Goal: Information Seeking & Learning: Learn about a topic

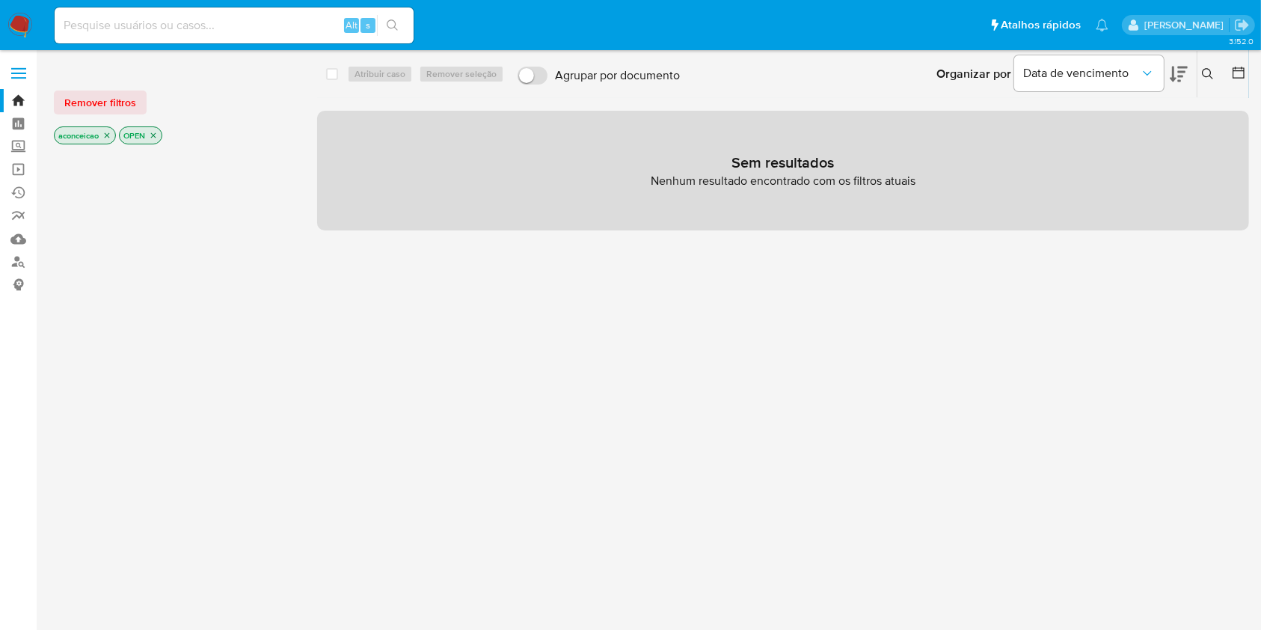
click at [106, 137] on icon "close-filter" at bounding box center [107, 135] width 5 height 5
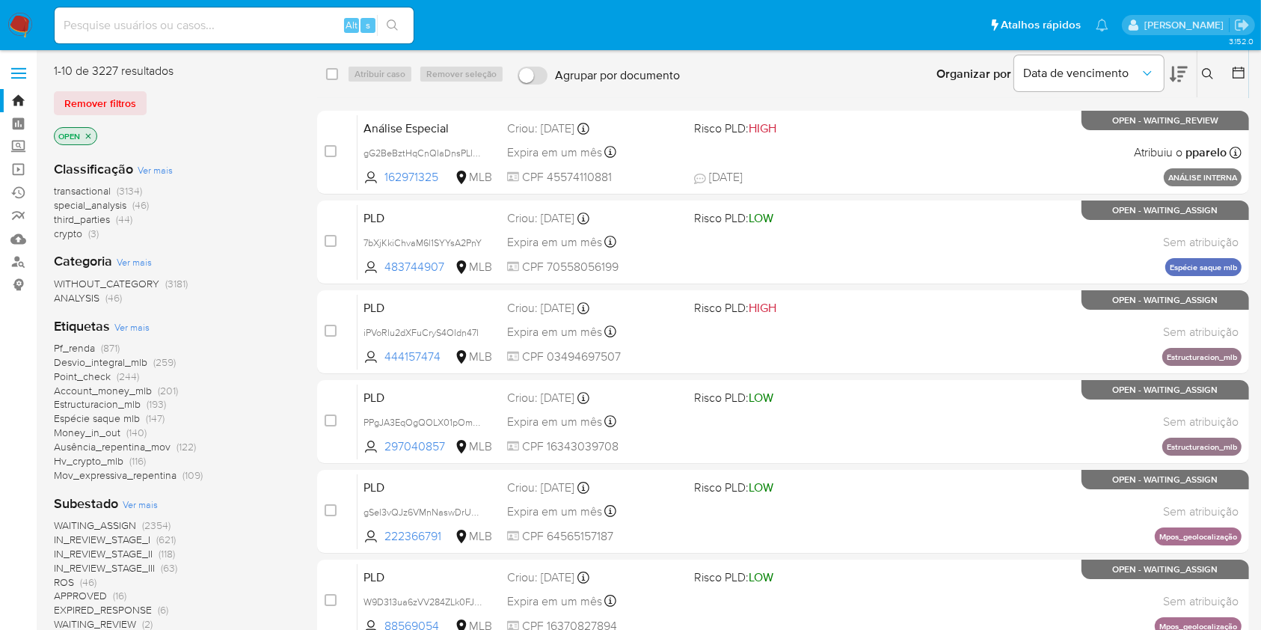
click at [1214, 74] on button at bounding box center [1209, 74] width 25 height 18
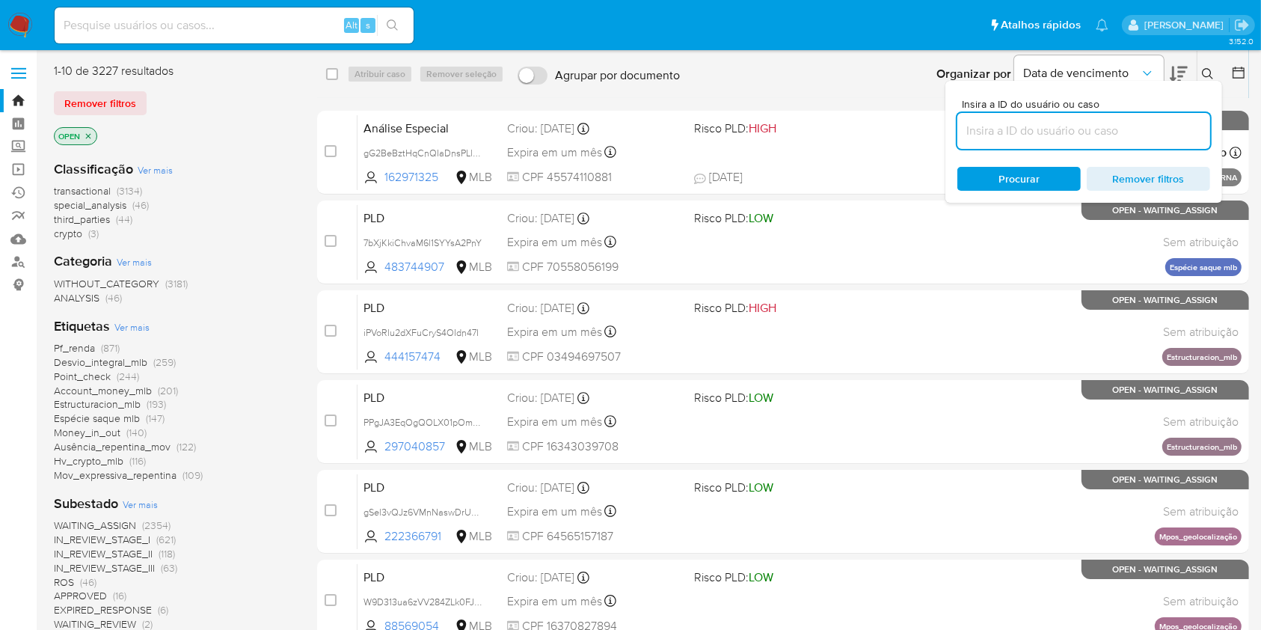
click at [1022, 128] on input at bounding box center [1083, 130] width 253 height 19
type input "dFcPwC0EN4y6dIWnuexsd0D9"
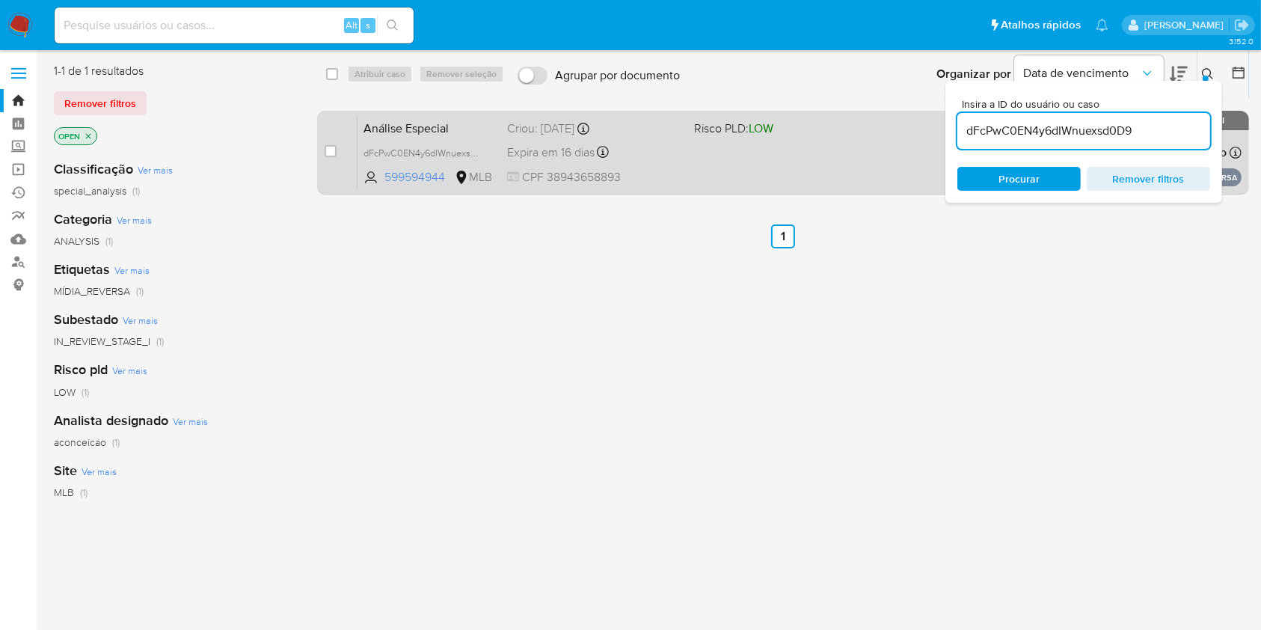
click at [760, 142] on div "Análise Especial dFcPwC0EN4y6dIWnuexsd0D9 599594944 MLB Risco PLD: LOW Criou: […" at bounding box center [799, 152] width 884 height 76
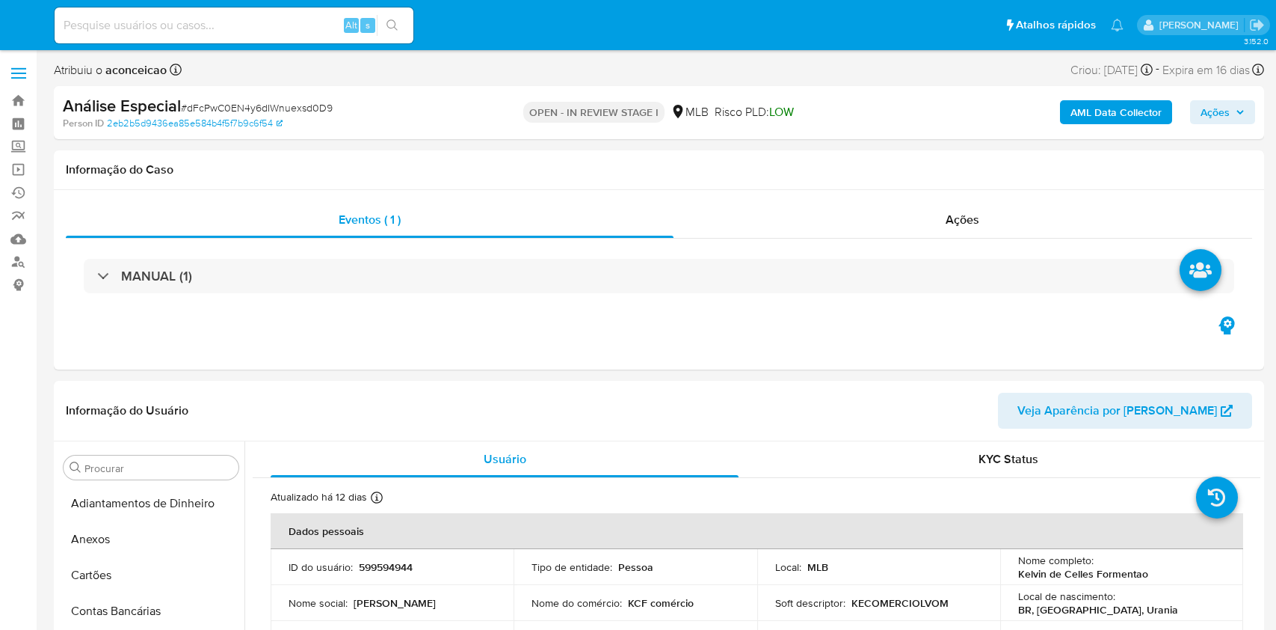
select select "10"
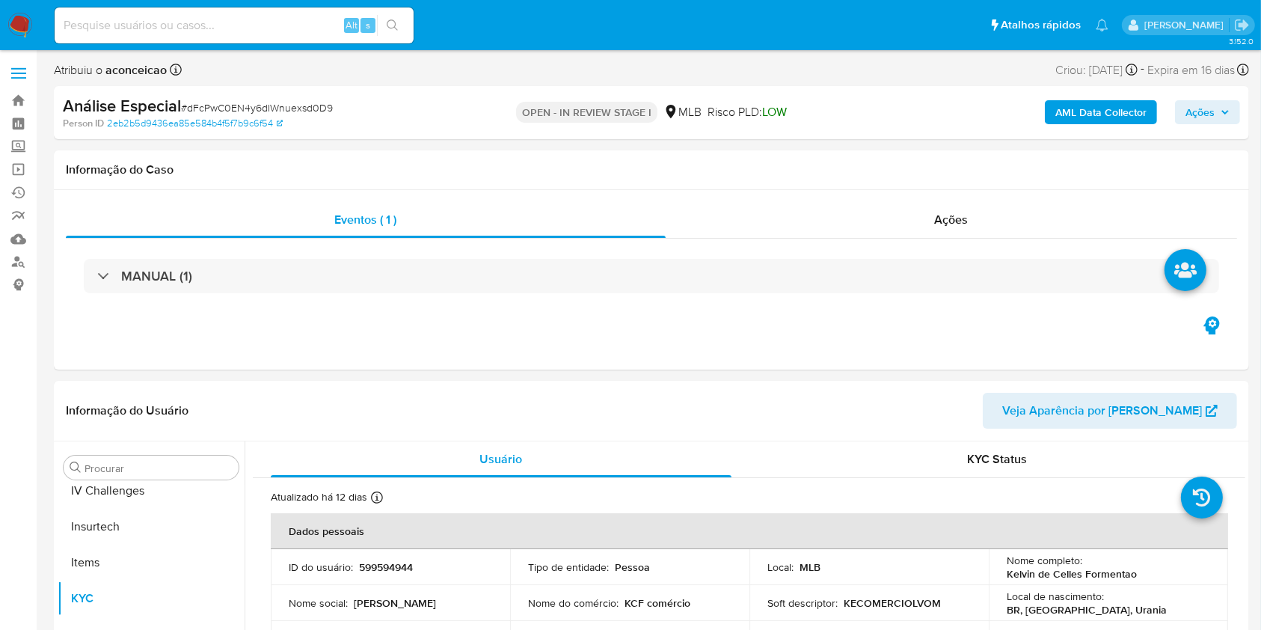
scroll to position [632, 0]
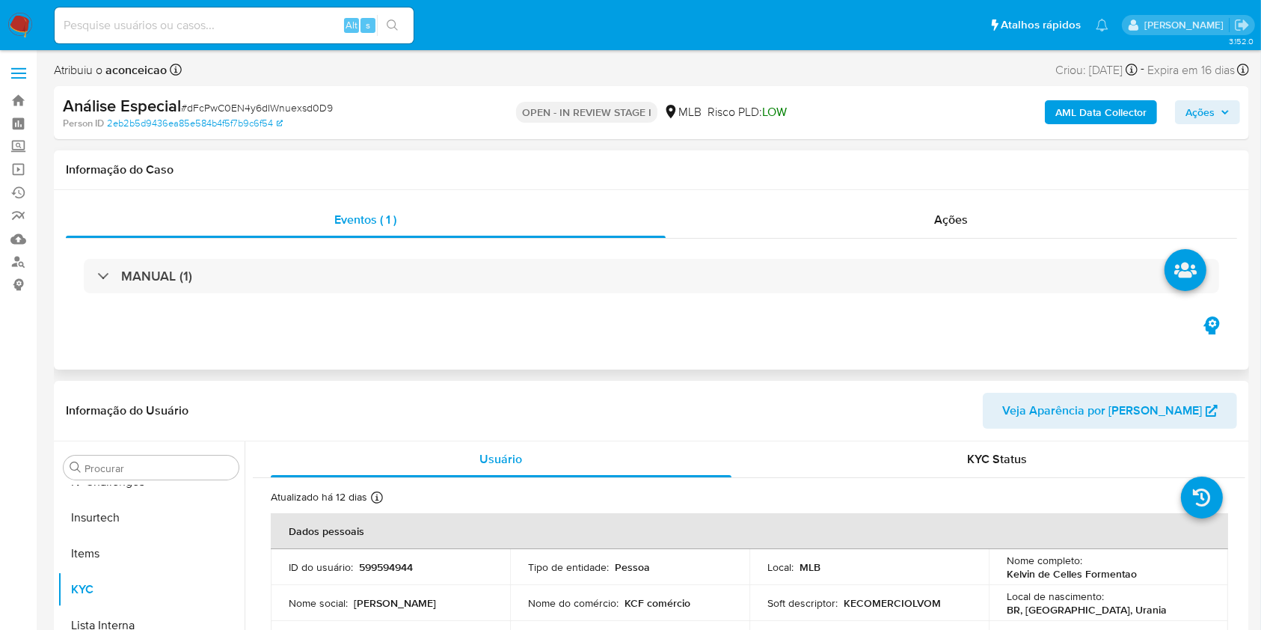
click at [559, 328] on div "Eventos ( 1 ) Ações MANUAL (1)" at bounding box center [651, 279] width 1195 height 179
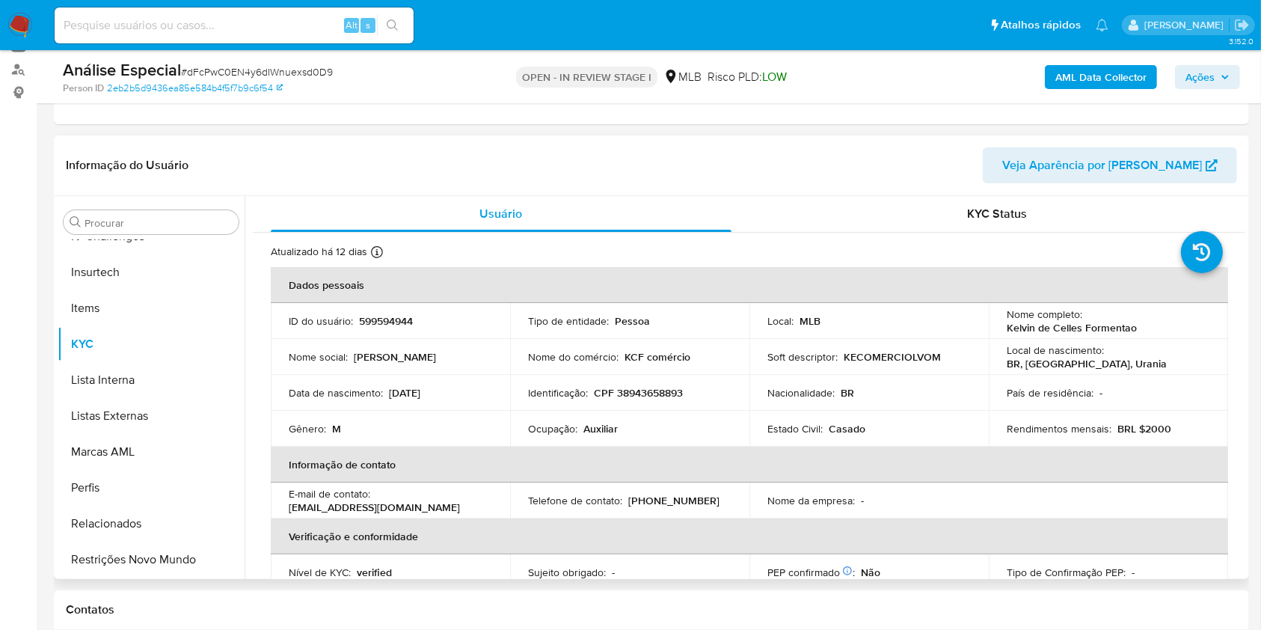
scroll to position [199, 0]
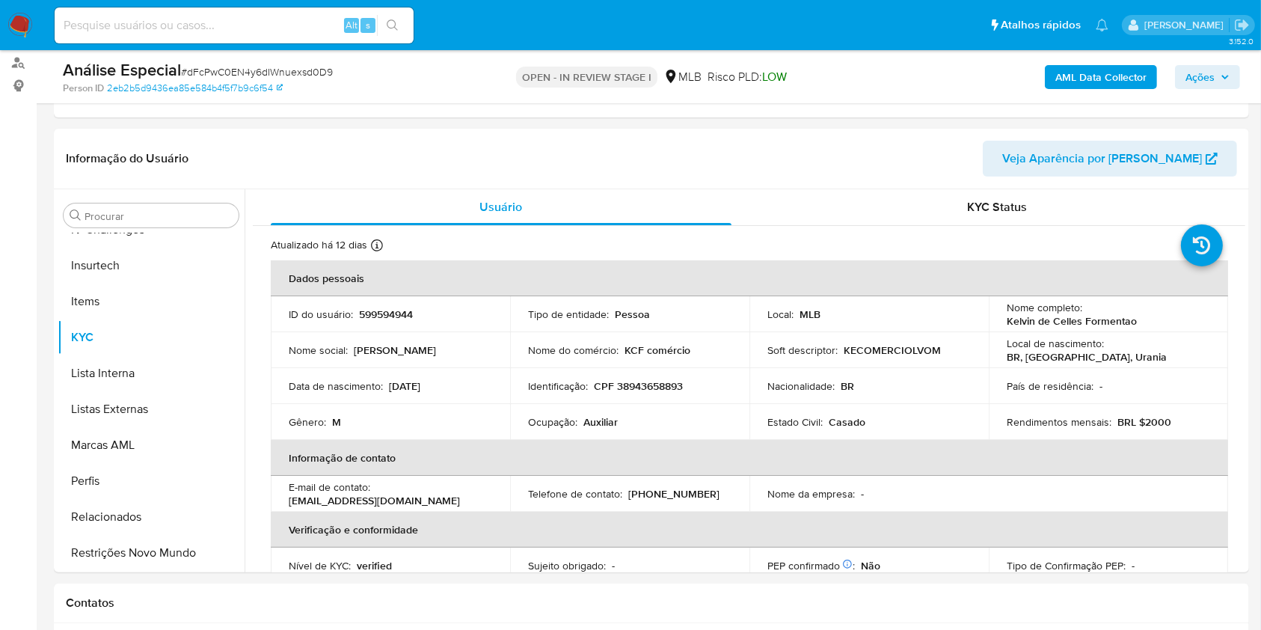
click at [243, 70] on span "# dFcPwC0EN4y6dIWnuexsd0D9" at bounding box center [257, 71] width 152 height 15
copy span "dFcPwC0EN4y6dIWnuexsd0D9"
click at [307, 74] on span "# dFcPwC0EN4y6dIWnuexsd0D9" at bounding box center [257, 71] width 152 height 15
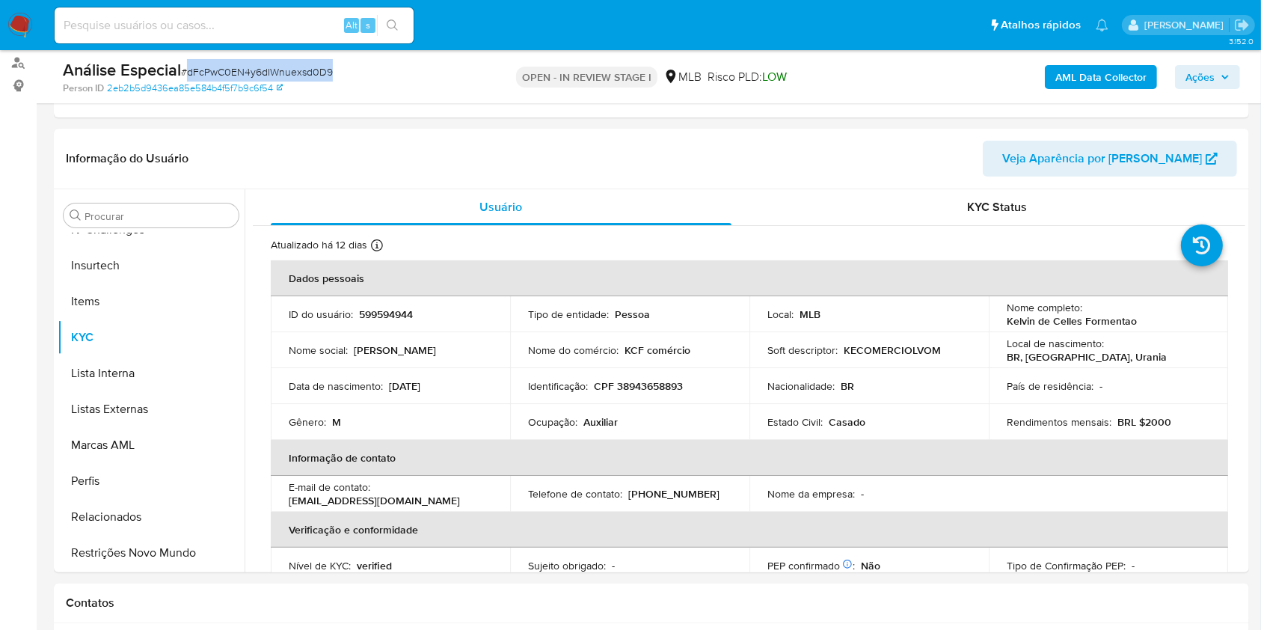
click at [307, 74] on span "# dFcPwC0EN4y6dIWnuexsd0D9" at bounding box center [257, 71] width 152 height 15
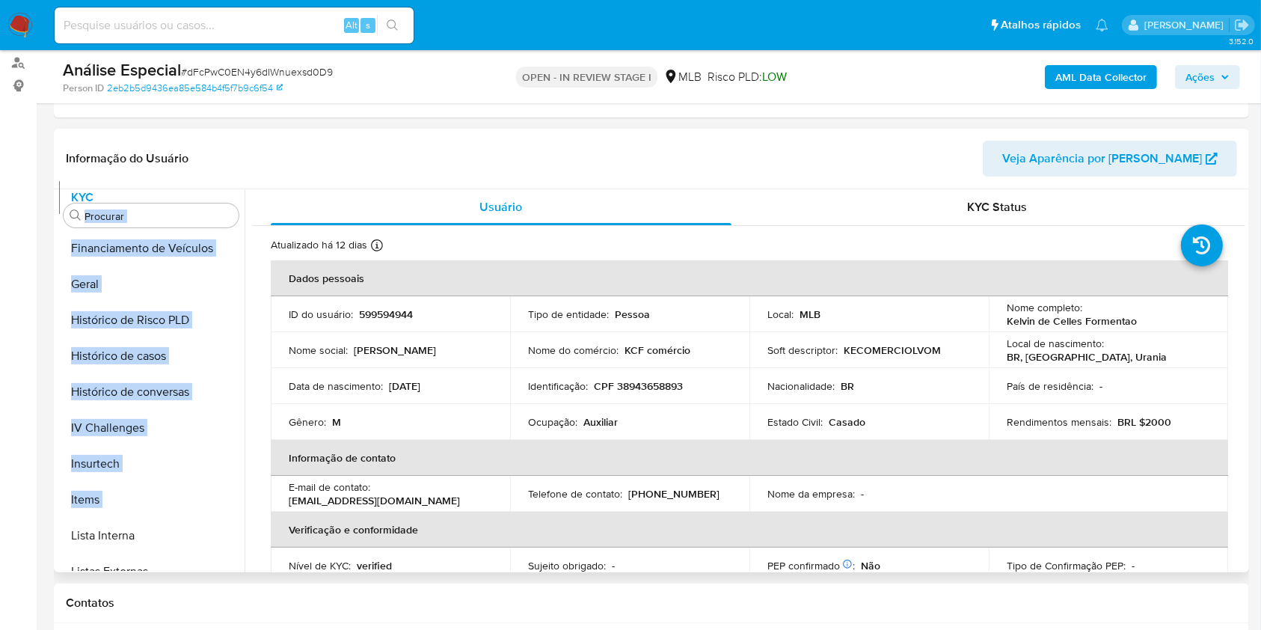
scroll to position [0, 0]
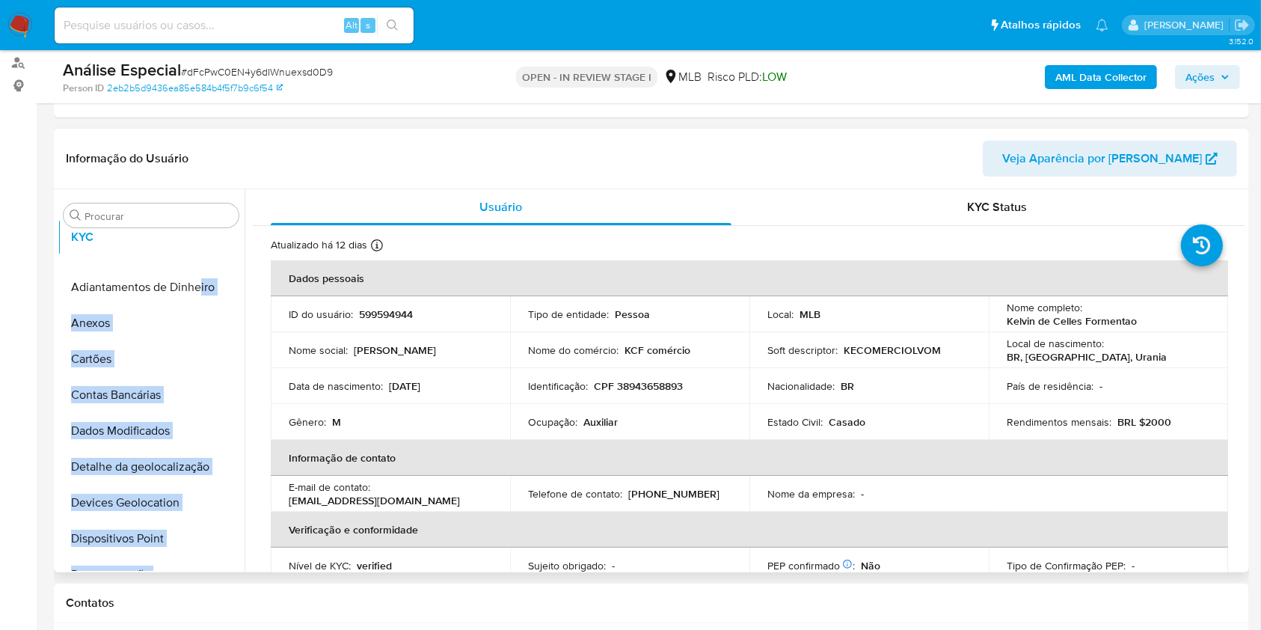
drag, startPoint x: 218, startPoint y: 332, endPoint x: 200, endPoint y: 232, distance: 101.7
click at [200, 233] on ul "Adiantamentos de Dinheiro Anexos Cartões Contas Bancárias Dados Modificados Det…" at bounding box center [151, 401] width 187 height 337
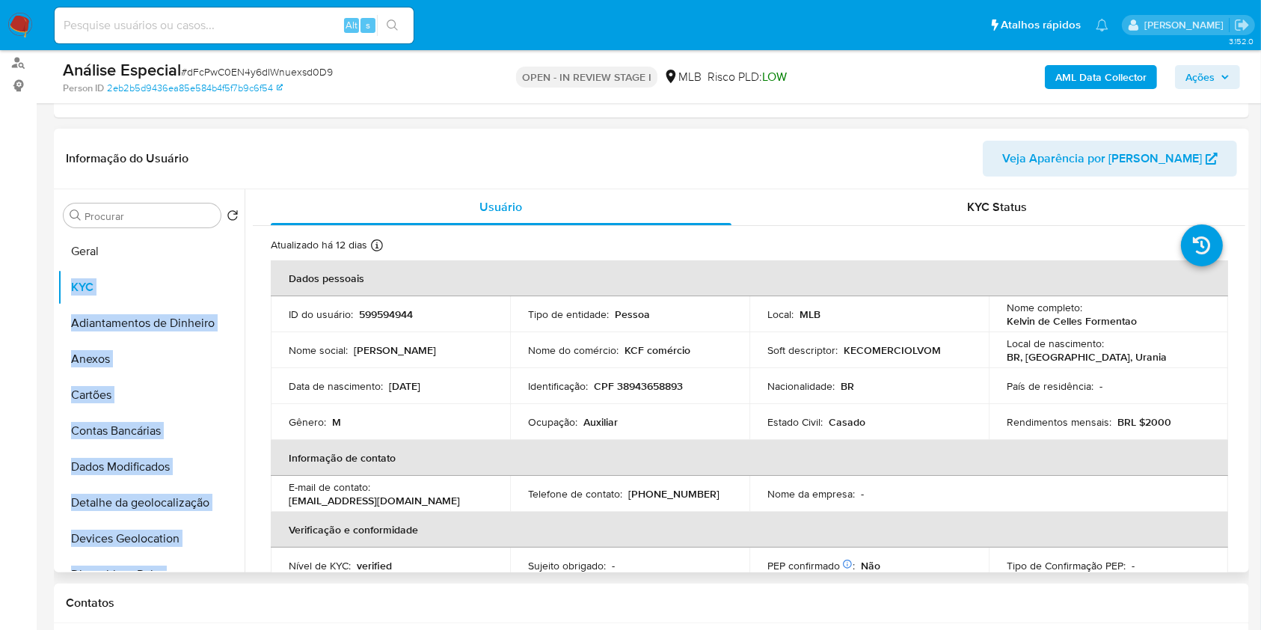
click at [172, 254] on ul "KYC Adiantamentos de Dinheiro Anexos Cartões Contas Bancárias Dados Modificados…" at bounding box center [151, 401] width 187 height 337
click at [141, 252] on button "Geral" at bounding box center [145, 251] width 175 height 36
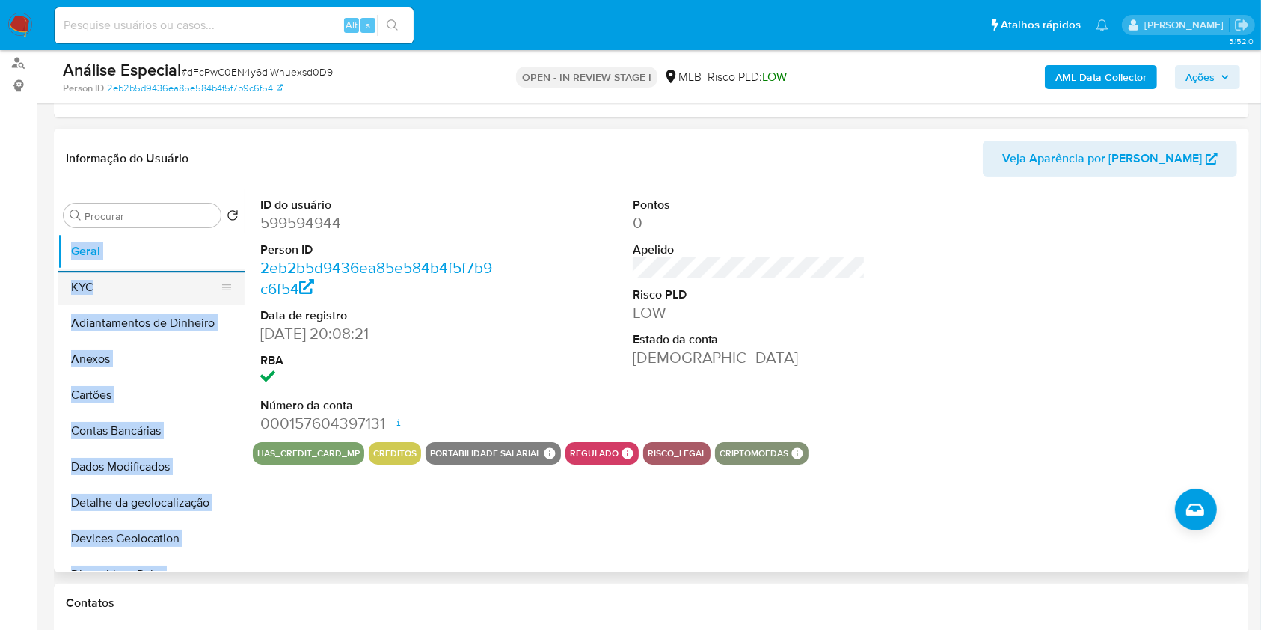
click at [181, 281] on button "KYC" at bounding box center [145, 287] width 175 height 36
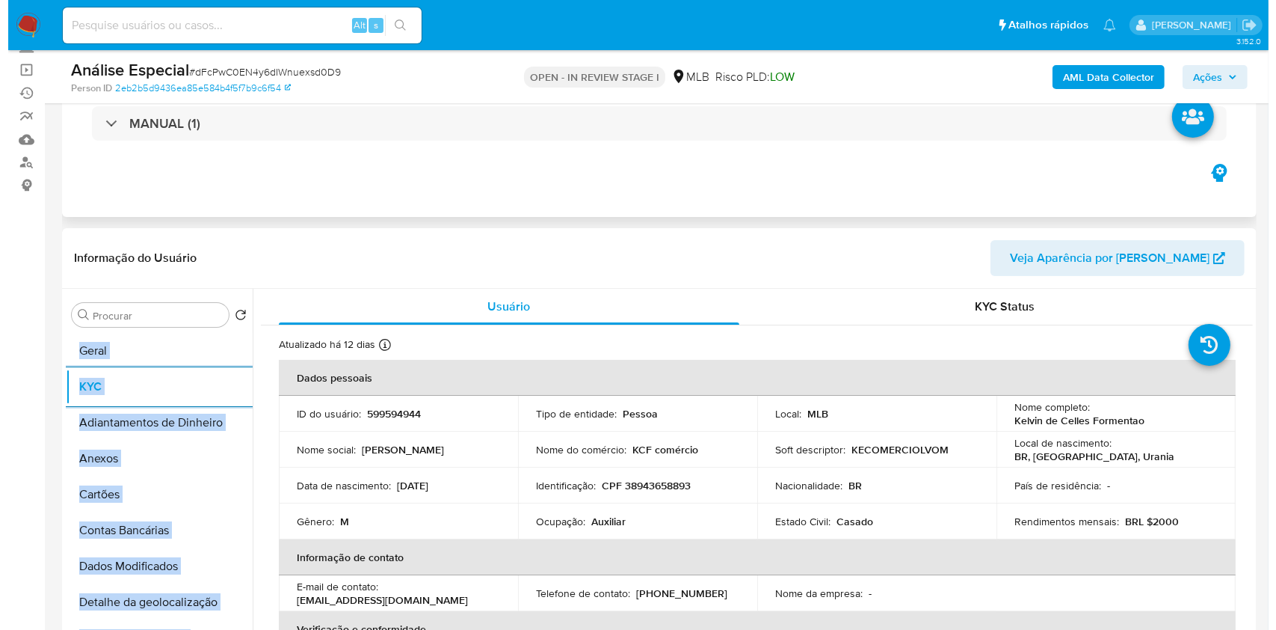
scroll to position [199, 0]
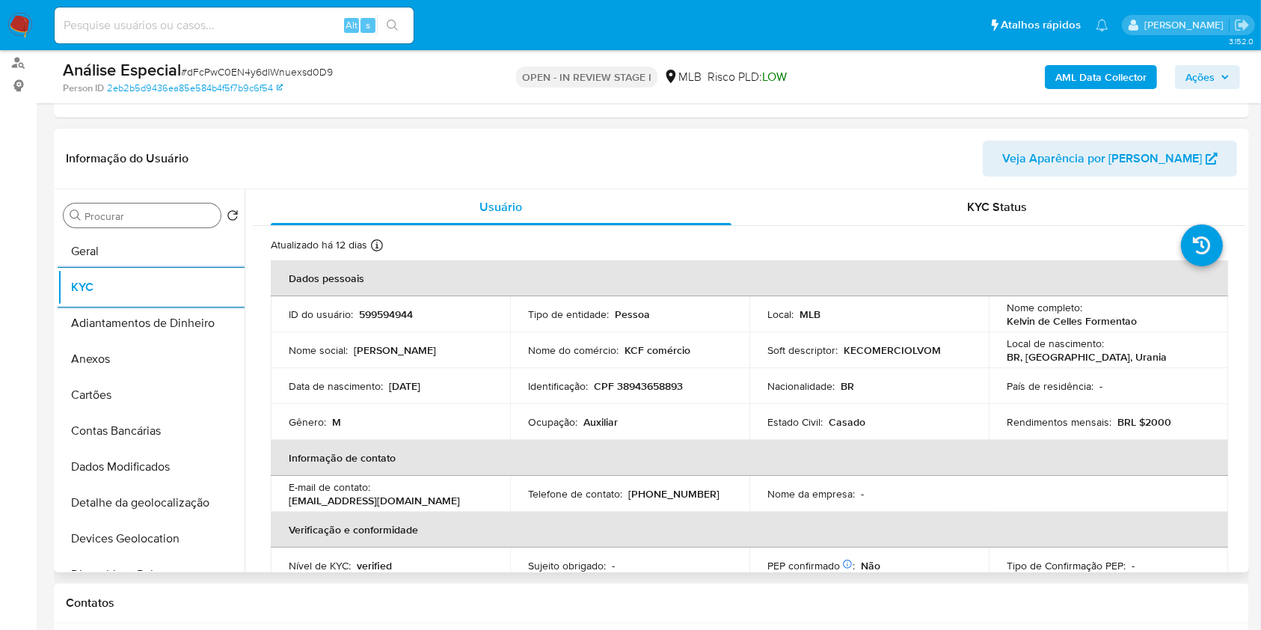
click at [126, 215] on input "Procurar" at bounding box center [149, 215] width 130 height 13
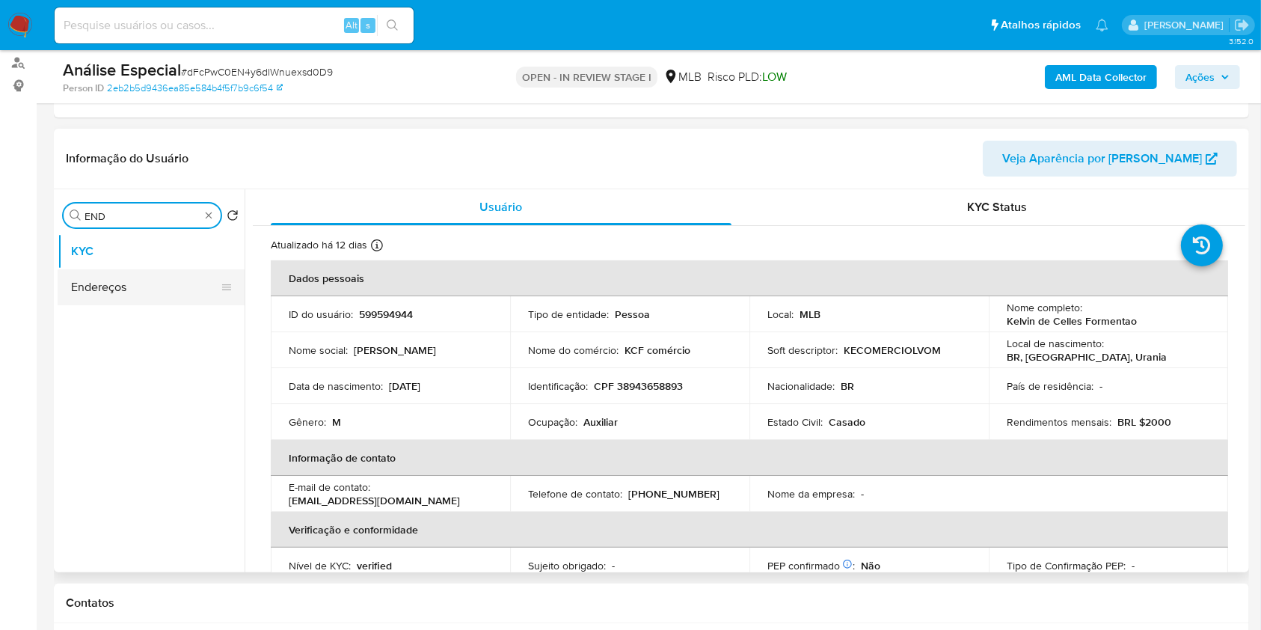
type input "END"
click at [132, 278] on button "Endereços" at bounding box center [145, 287] width 175 height 36
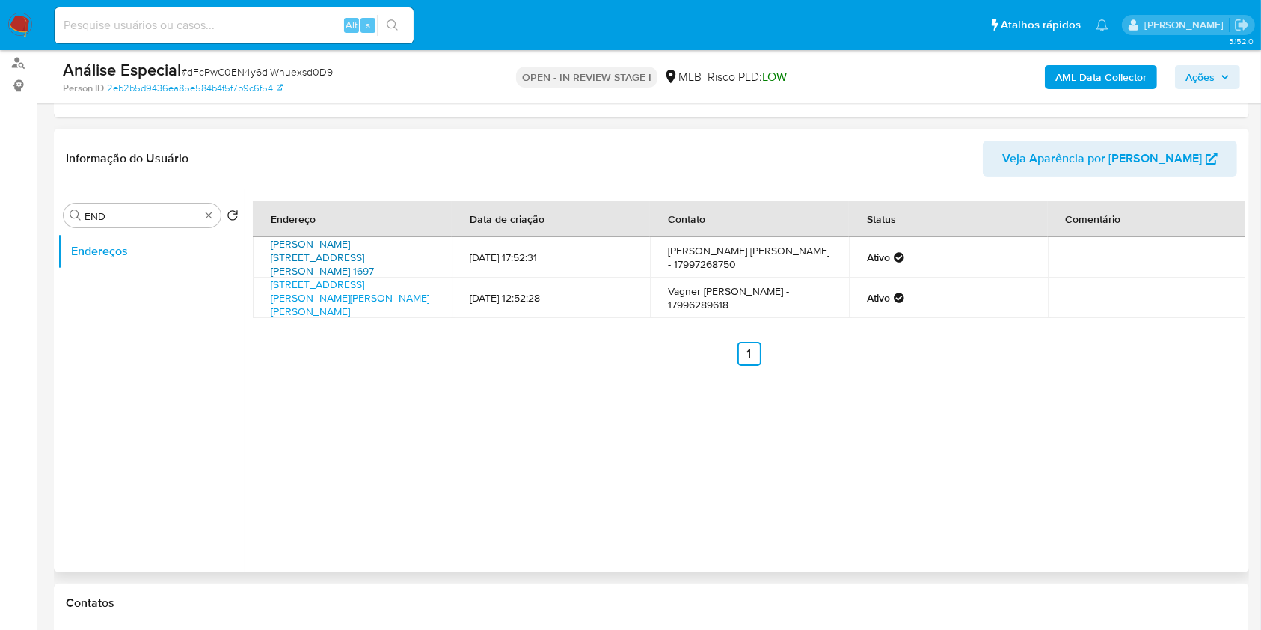
click at [356, 254] on link "Rua Teresina 1697, Urânia, São Paulo, 15761046, Brasil 1697" at bounding box center [322, 257] width 103 height 42
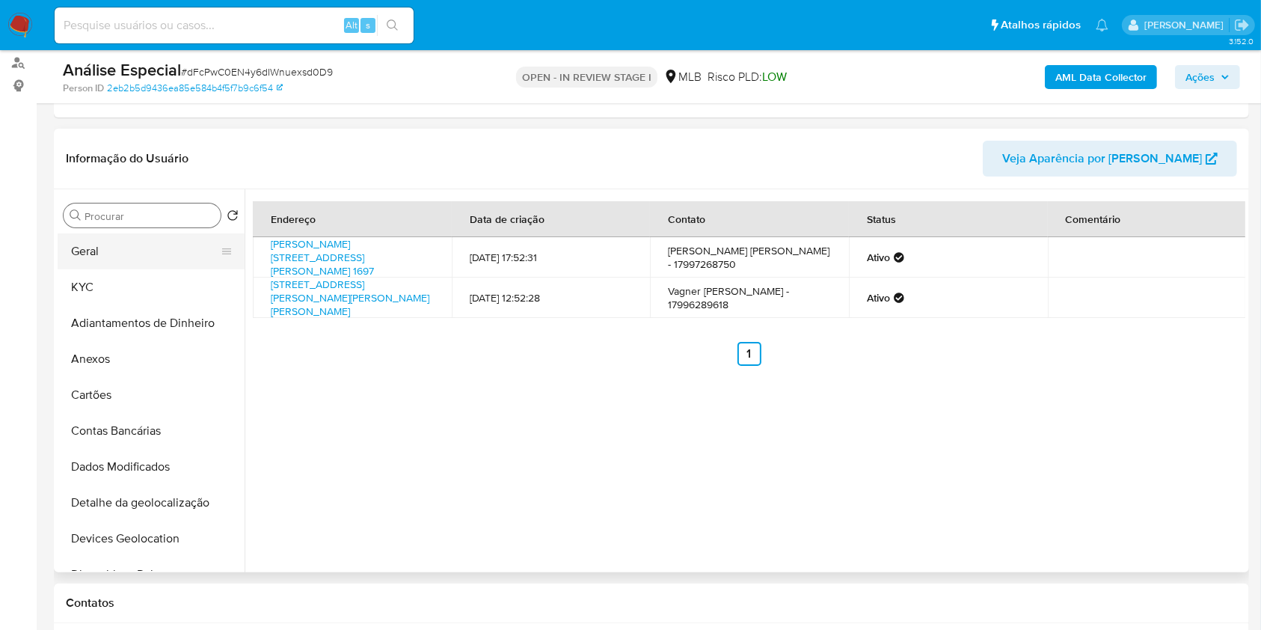
click at [153, 256] on button "Geral" at bounding box center [145, 251] width 175 height 36
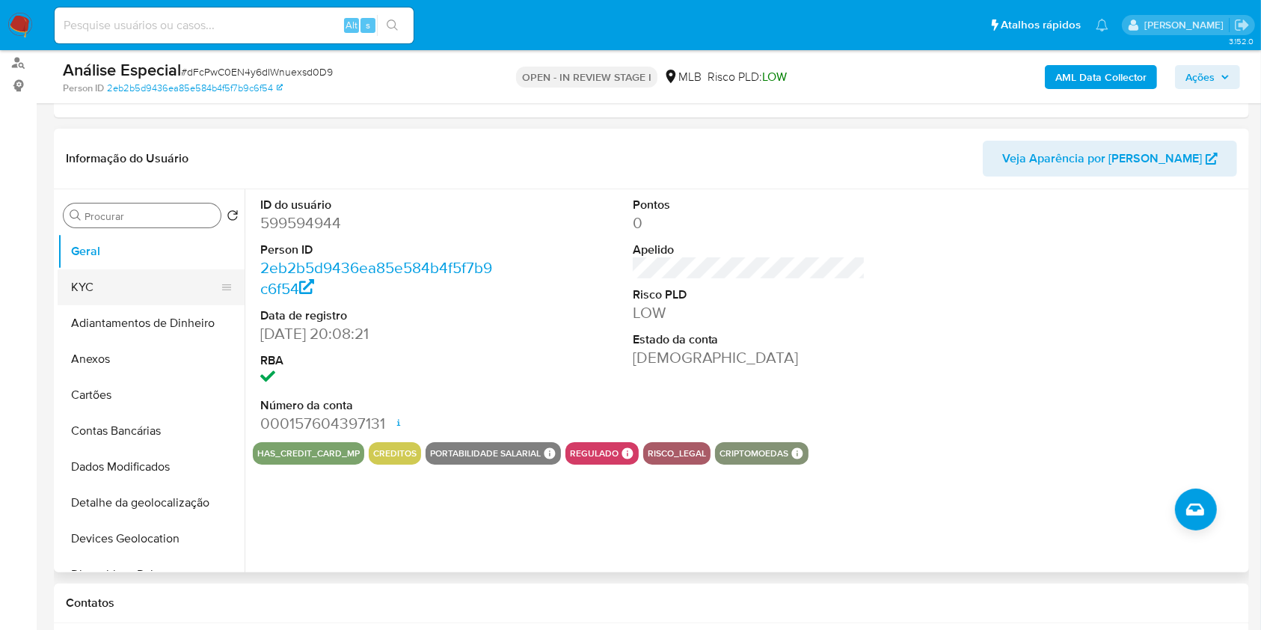
click at [156, 294] on button "KYC" at bounding box center [145, 287] width 175 height 36
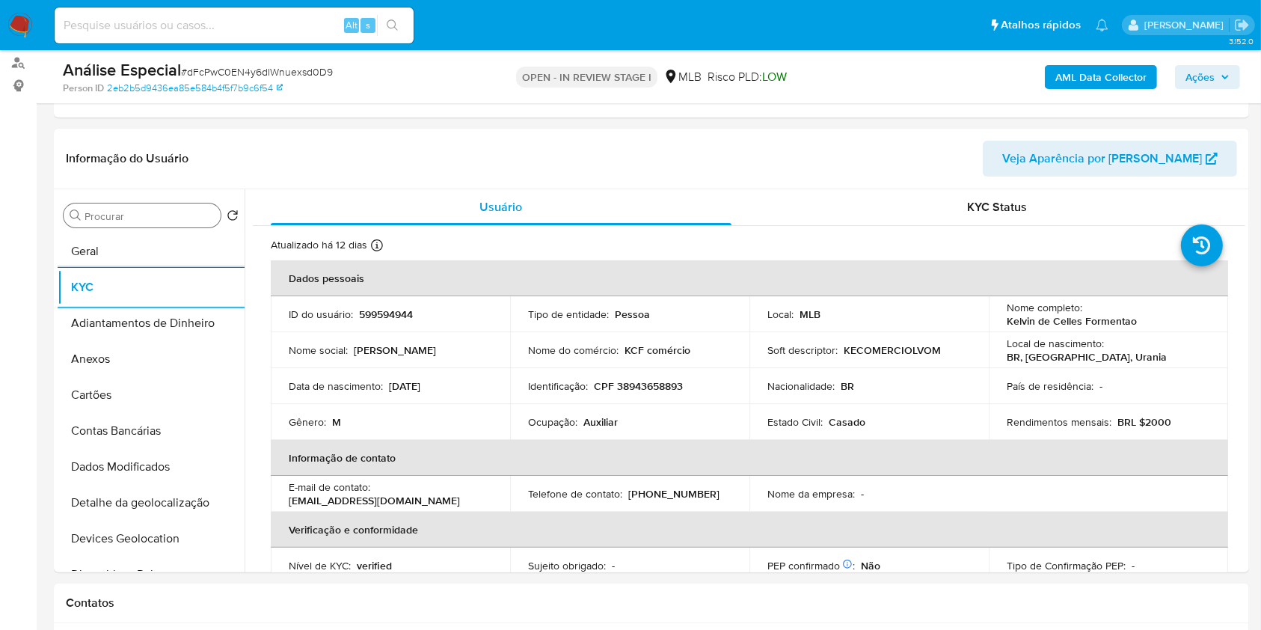
click at [173, 212] on input "Procurar" at bounding box center [149, 215] width 130 height 13
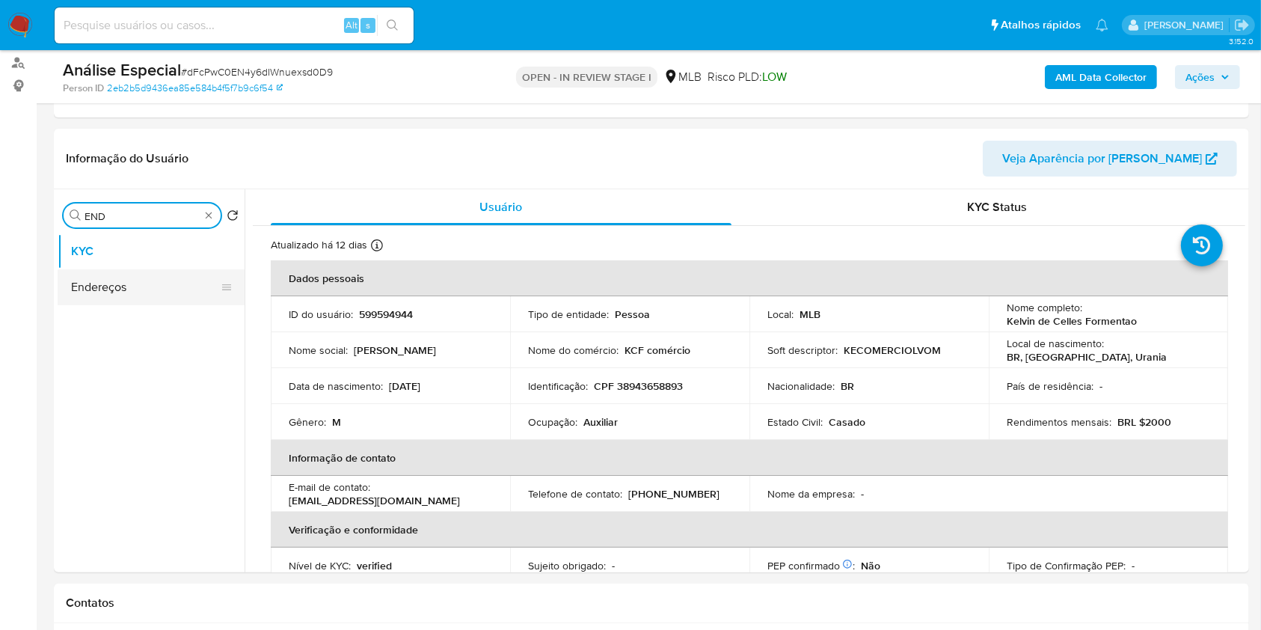
type input "END"
click at [188, 286] on button "Endereços" at bounding box center [145, 287] width 175 height 36
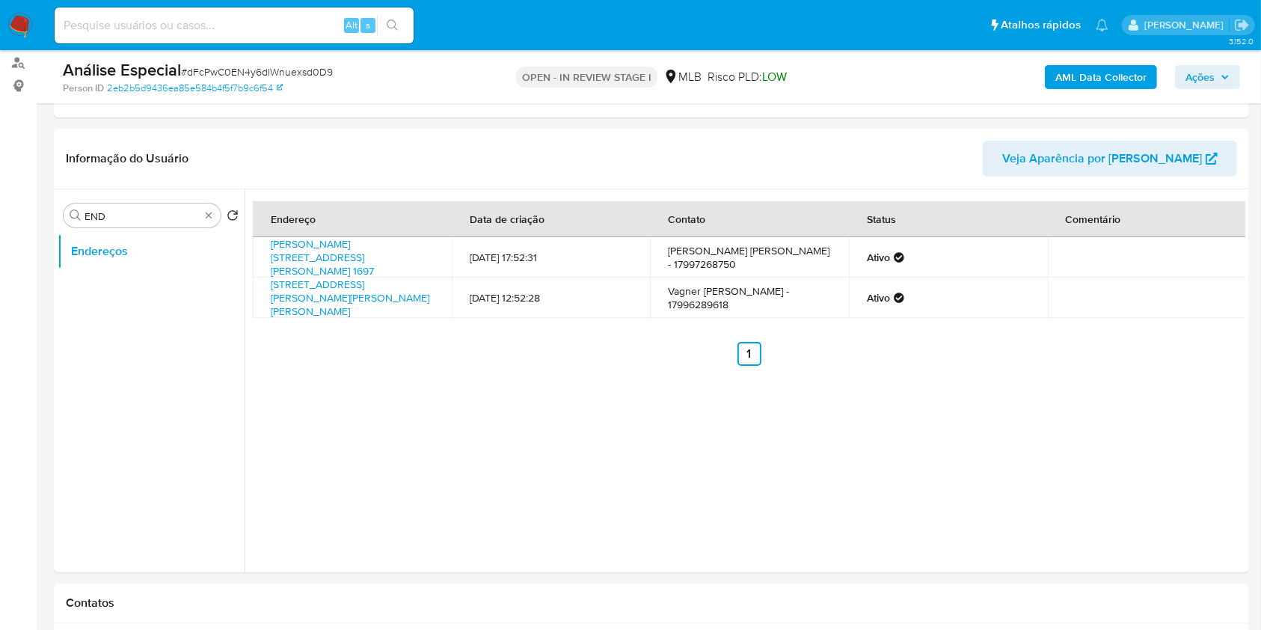
click at [185, 289] on ul "Endereços" at bounding box center [151, 401] width 187 height 337
click at [367, 289] on link "Rua Joaquim Batista Duarte Mendes 4813, Urânia, São Paulo, 15761078, Brasil 4813" at bounding box center [350, 298] width 159 height 42
click at [332, 260] on link "Rua Teresina 1697, Urânia, São Paulo, 15761046, Brasil 1697" at bounding box center [322, 257] width 103 height 42
copy link "Rua Teresina 1697, Urânia, São Paulo, 15761046, Brasil 1697"
drag, startPoint x: 401, startPoint y: 265, endPoint x: 266, endPoint y: 252, distance: 135.3
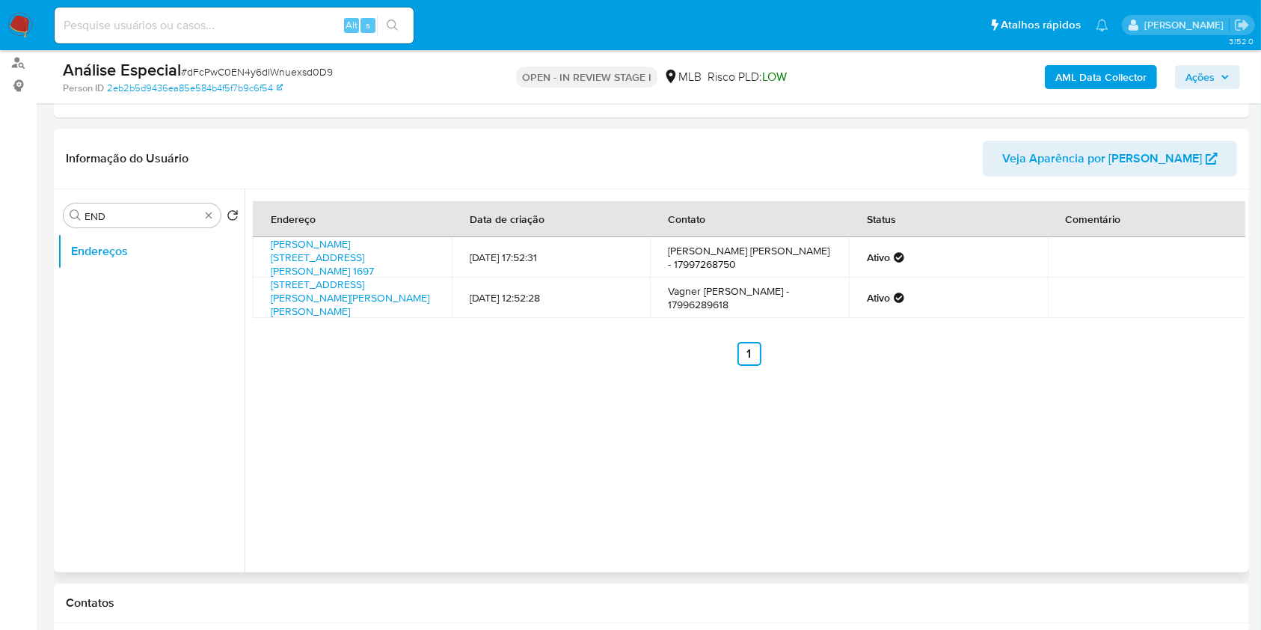
click at [266, 252] on td "Rua Teresina 1697, Urânia, São Paulo, 15761046, Brasil 1697" at bounding box center [352, 257] width 199 height 40
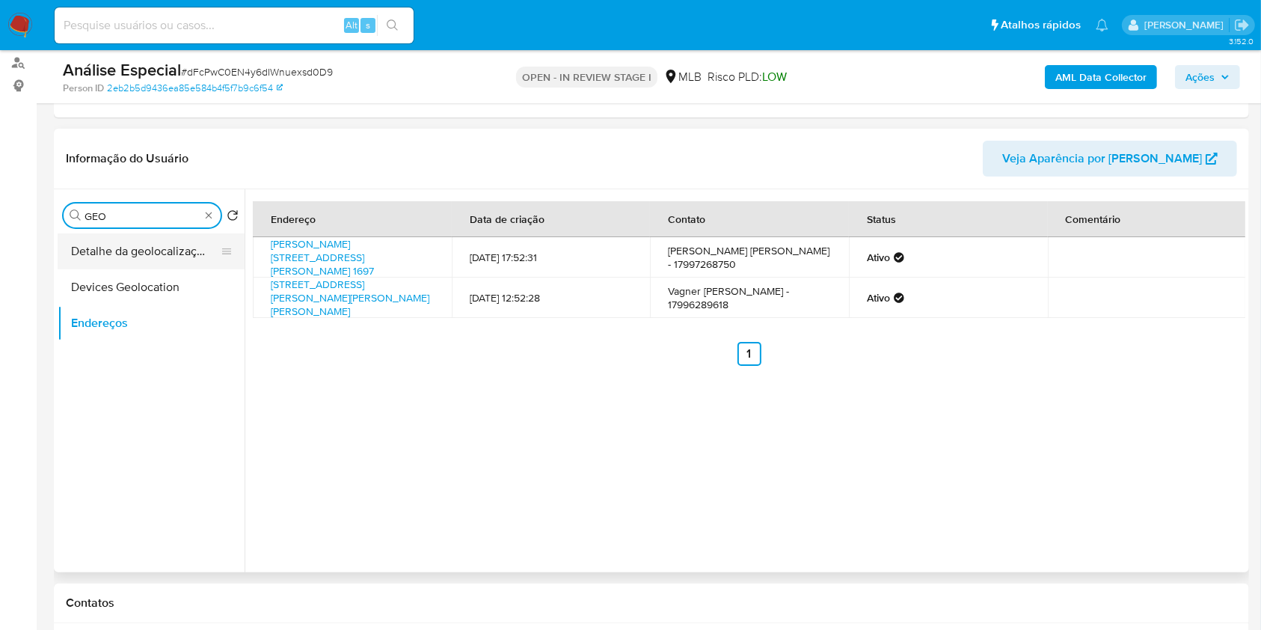
type input "GEO"
click at [142, 247] on button "Detalhe da geolocalização" at bounding box center [145, 251] width 175 height 36
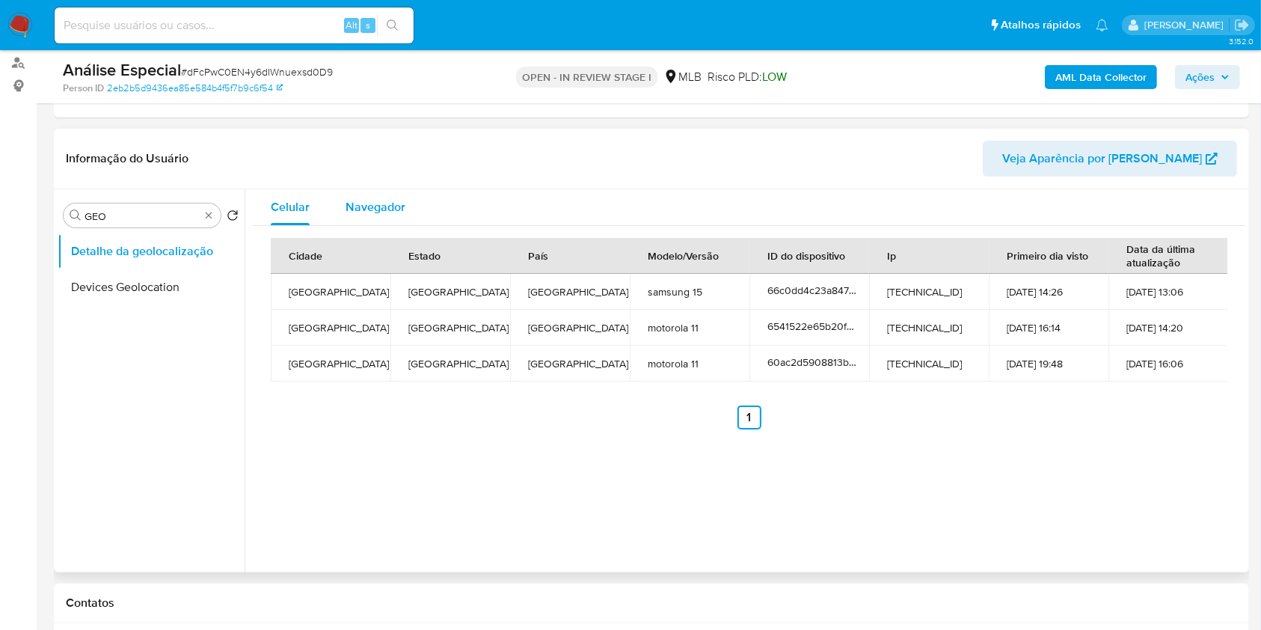
click at [363, 212] on span "Navegador" at bounding box center [375, 206] width 60 height 17
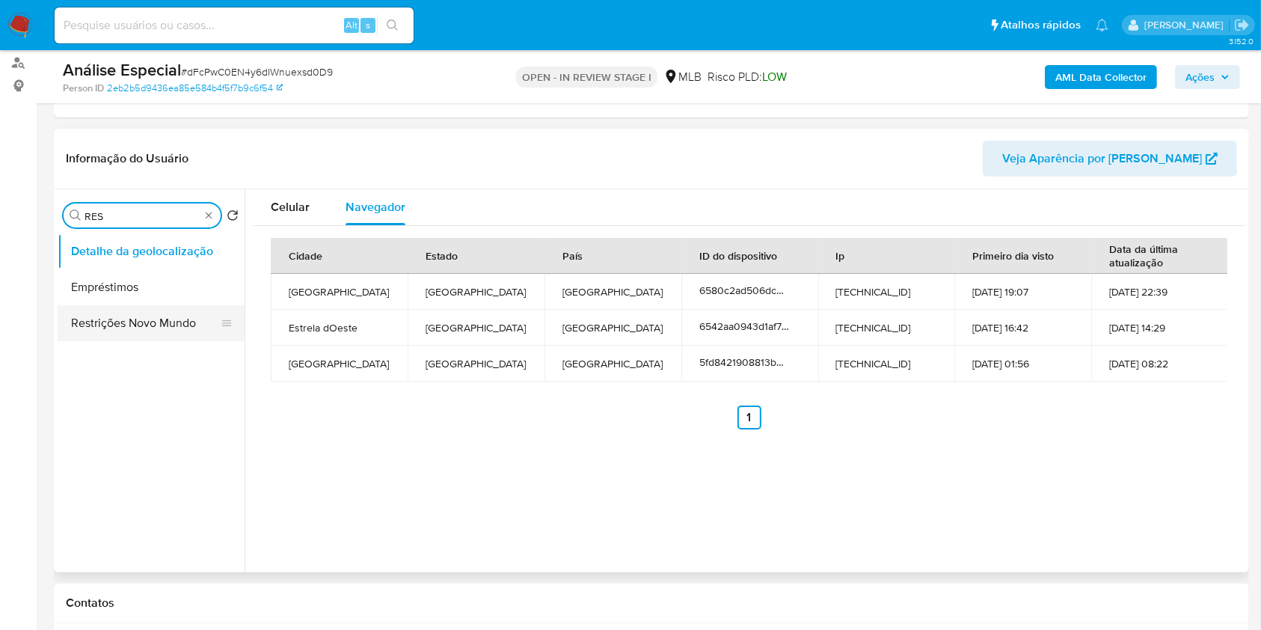
type input "RES"
click at [168, 320] on button "Restrições Novo Mundo" at bounding box center [151, 323] width 187 height 36
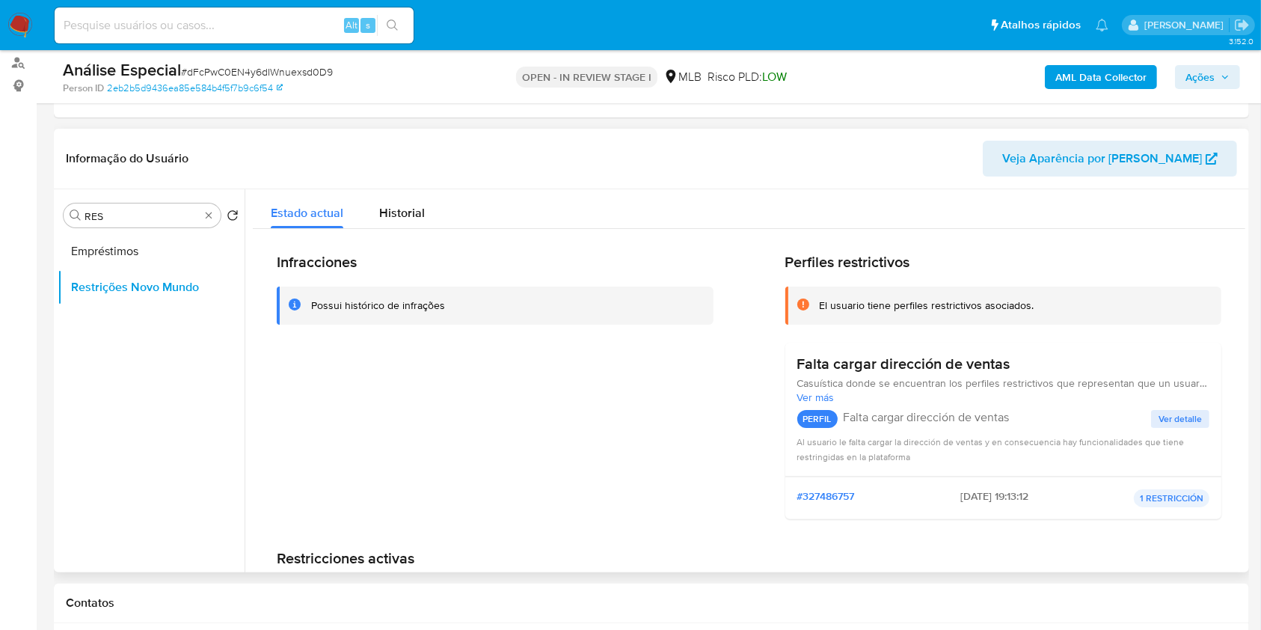
click at [170, 320] on ul "Empréstimos Restrições Novo Mundo" at bounding box center [151, 401] width 187 height 337
click at [216, 218] on div "Procurar RES" at bounding box center [142, 215] width 157 height 24
type input "PO"
click at [179, 237] on button "Dispositivos Point" at bounding box center [145, 251] width 175 height 36
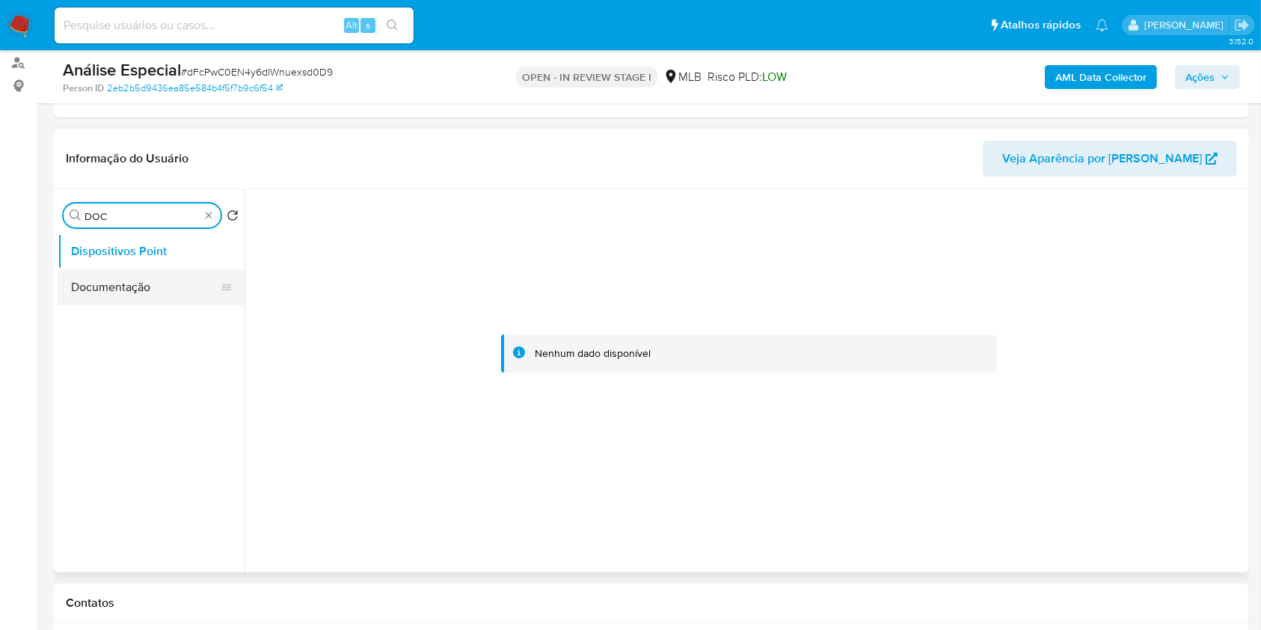
type input "DOC"
click at [171, 296] on button "Documentação" at bounding box center [151, 287] width 187 height 36
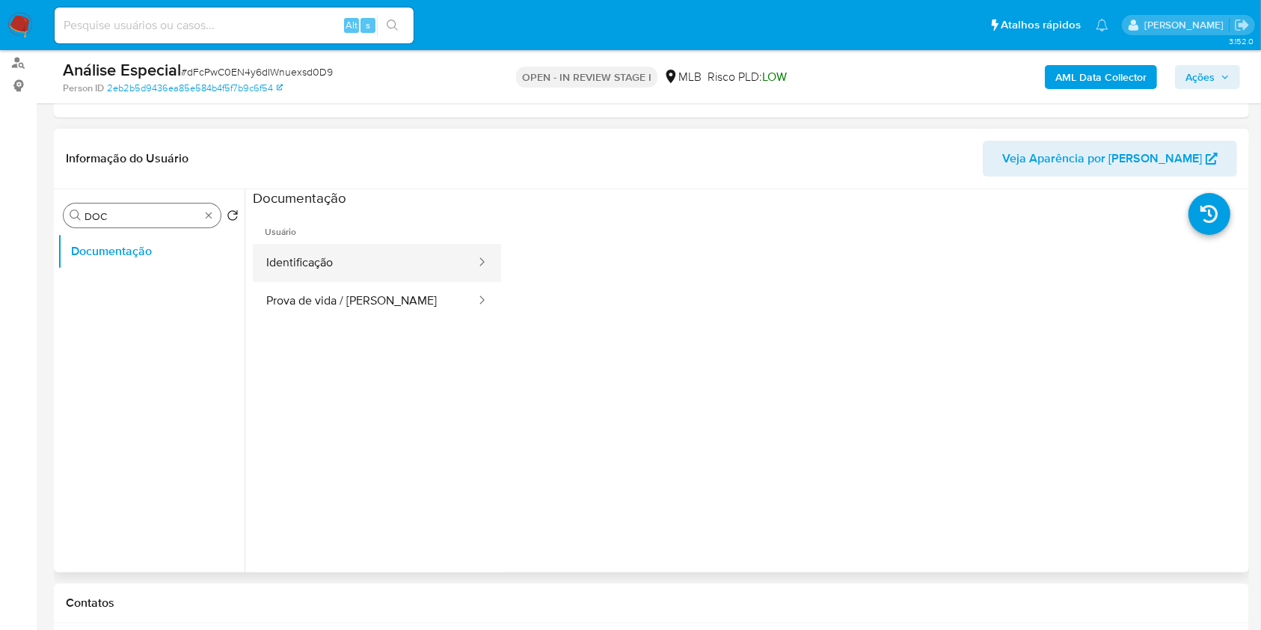
click at [398, 265] on button "Identificação" at bounding box center [365, 263] width 224 height 38
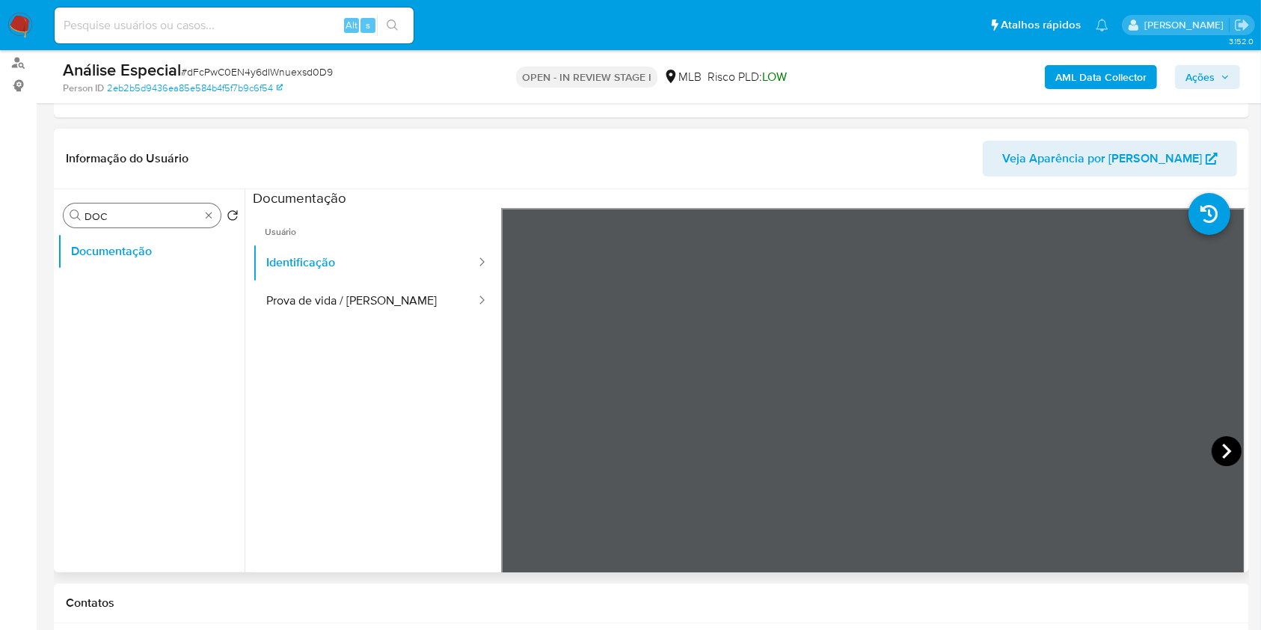
click at [1220, 436] on icon at bounding box center [1226, 451] width 30 height 30
click at [353, 307] on button "Prova de vida / Selfie" at bounding box center [365, 301] width 224 height 38
click at [215, 220] on div "Procurar DOC" at bounding box center [142, 215] width 157 height 24
click at [215, 218] on div "Procurar DOC" at bounding box center [142, 215] width 157 height 24
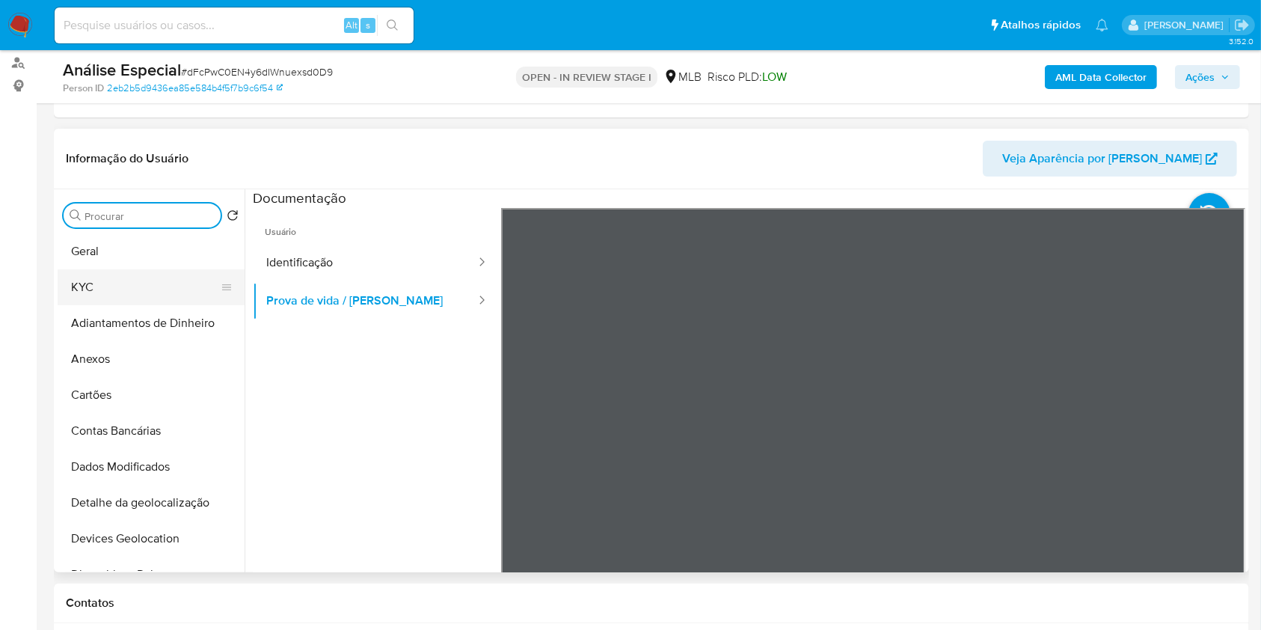
click at [126, 292] on button "KYC" at bounding box center [145, 287] width 175 height 36
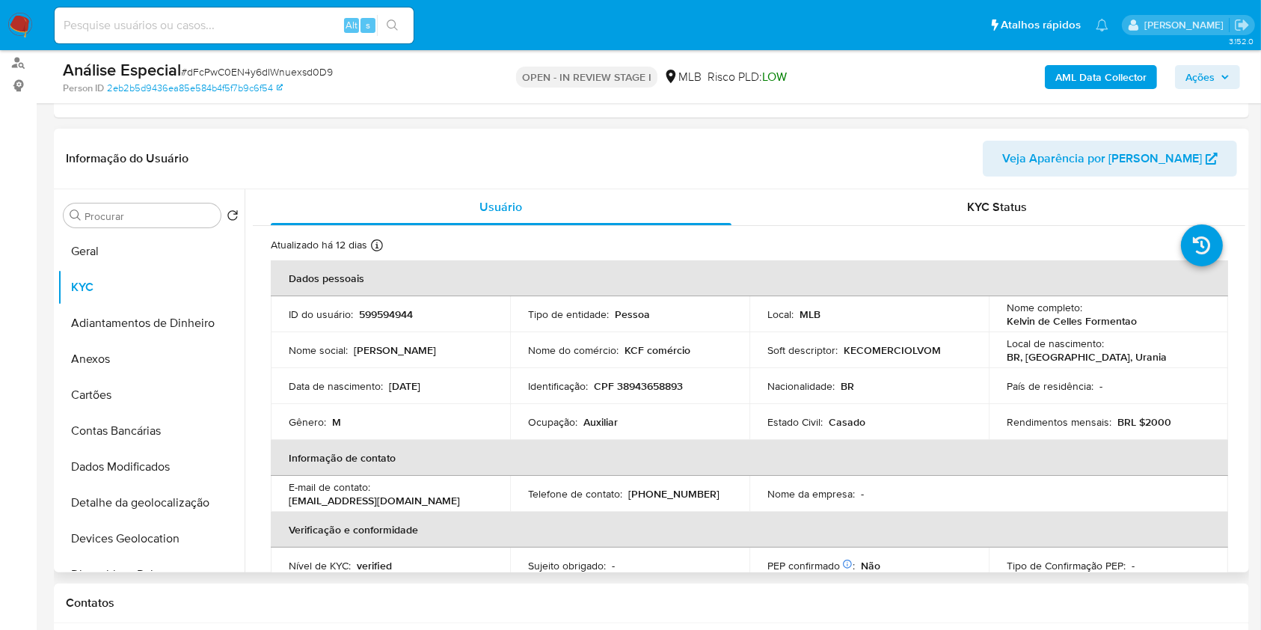
click at [601, 419] on p "Auxiliar" at bounding box center [600, 421] width 34 height 13
click at [600, 419] on p "Auxiliar" at bounding box center [600, 421] width 34 height 13
copy div "Ocupação : Auxiliar"
click at [662, 387] on p "CPF 38943658893" at bounding box center [638, 385] width 89 height 13
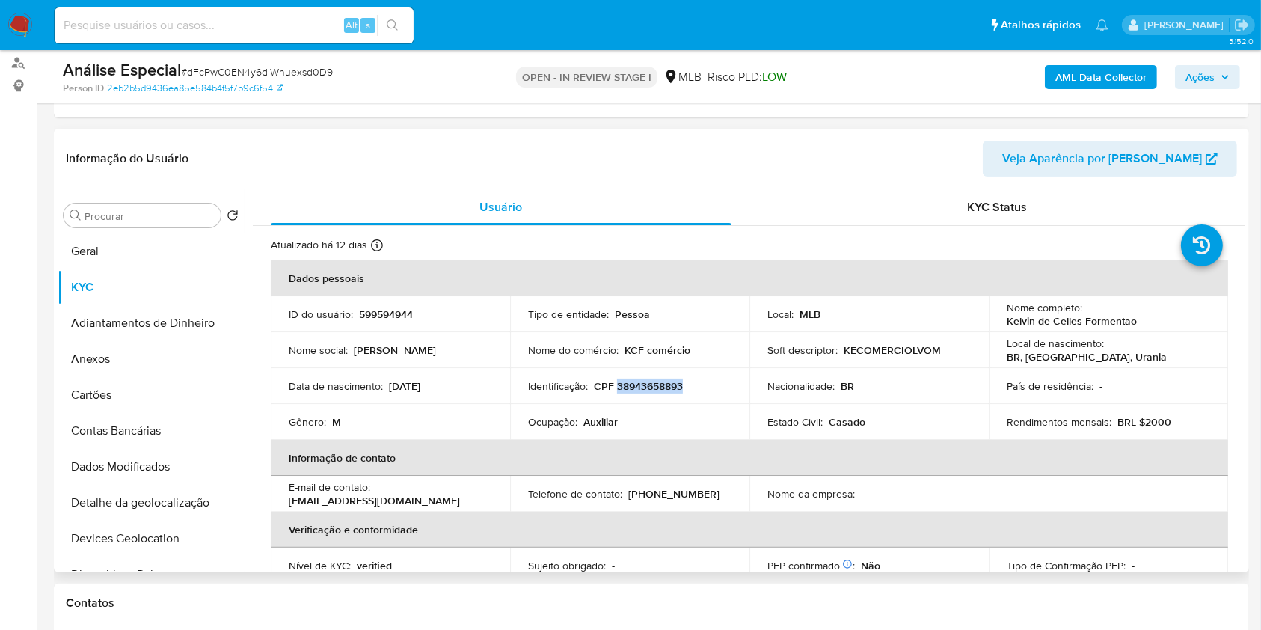
click at [662, 387] on p "CPF 38943658893" at bounding box center [638, 385] width 89 height 13
copy p "38943658893"
click at [1077, 93] on div "AML Data Collector Ações" at bounding box center [1046, 76] width 388 height 35
click at [1083, 76] on b "AML Data Collector" at bounding box center [1100, 77] width 91 height 24
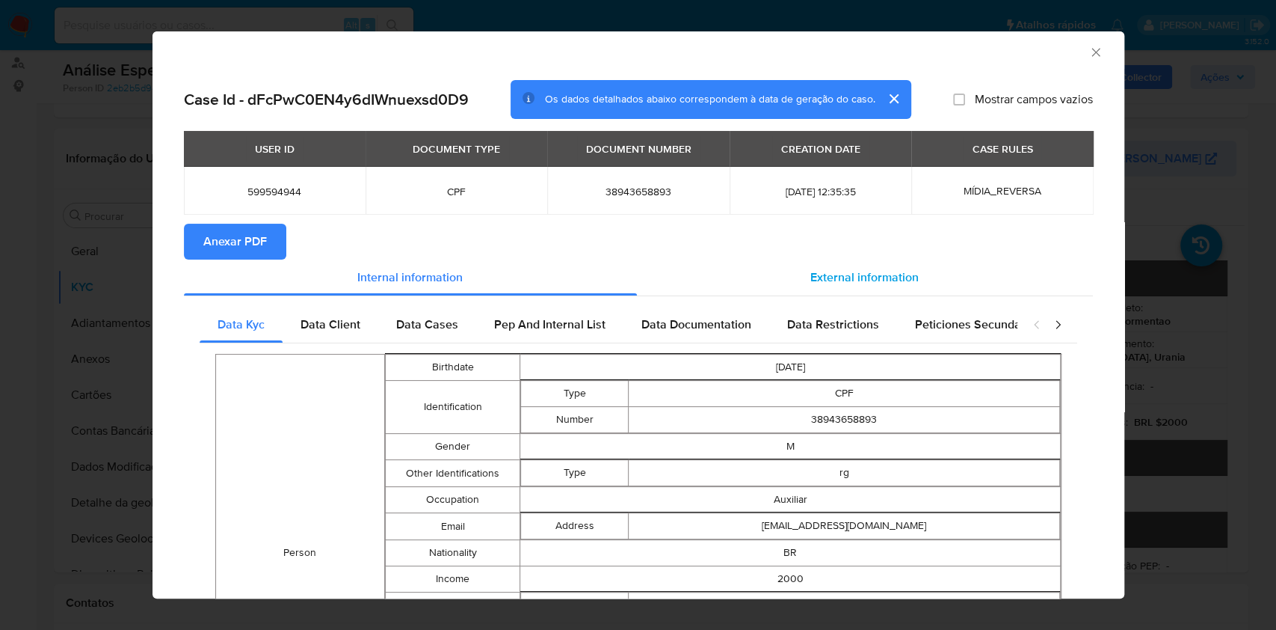
click at [885, 269] on span "External information" at bounding box center [864, 276] width 108 height 17
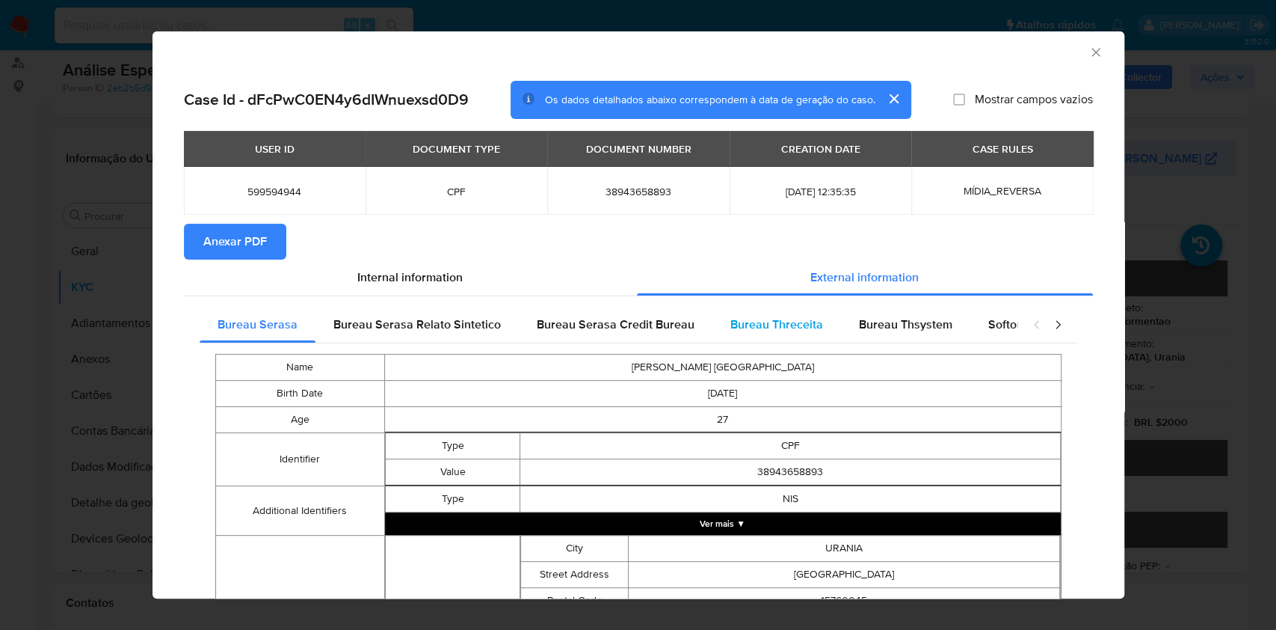
click at [747, 324] on span "Bureau Threceita" at bounding box center [776, 324] width 93 height 17
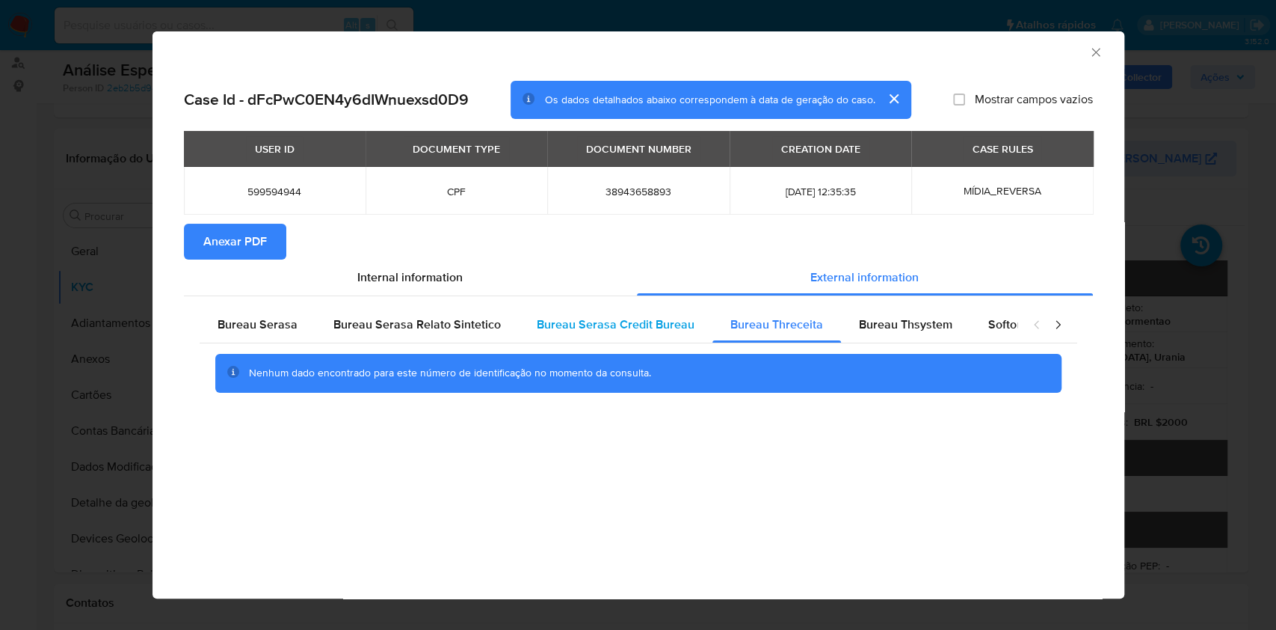
click at [652, 327] on span "Bureau Serasa Credit Bureau" at bounding box center [616, 324] width 158 height 17
click at [744, 326] on span "Bureau Threceita" at bounding box center [776, 324] width 93 height 17
click at [910, 327] on span "Bureau Thsystem" at bounding box center [905, 324] width 93 height 17
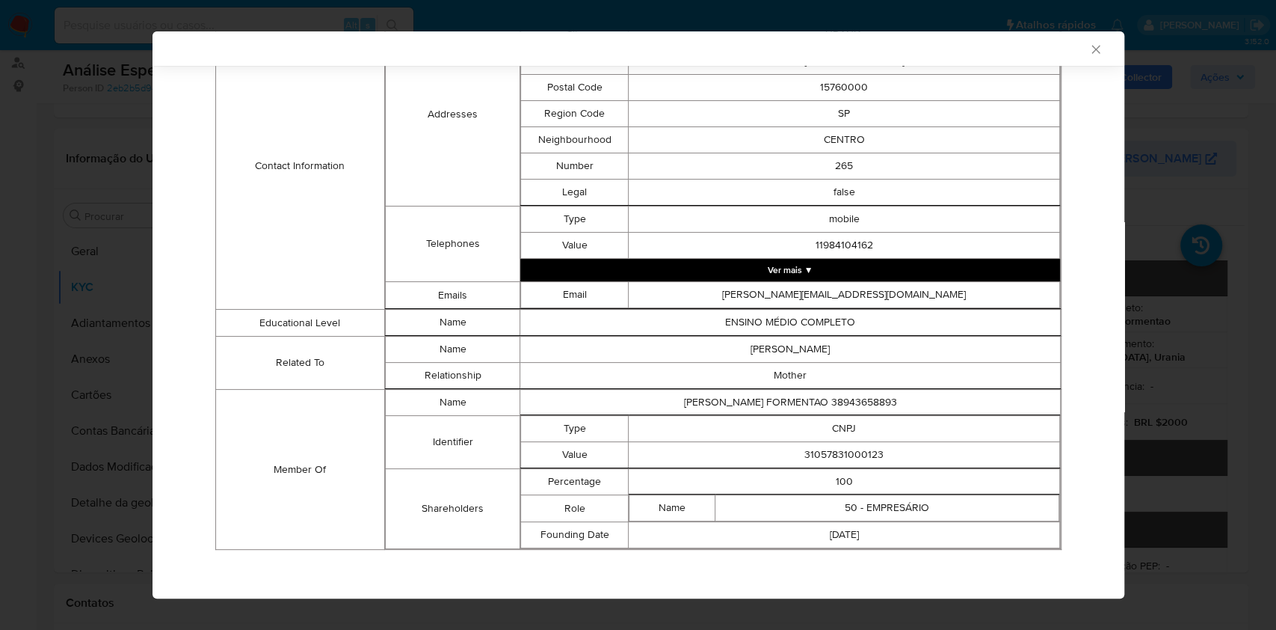
scroll to position [0, 0]
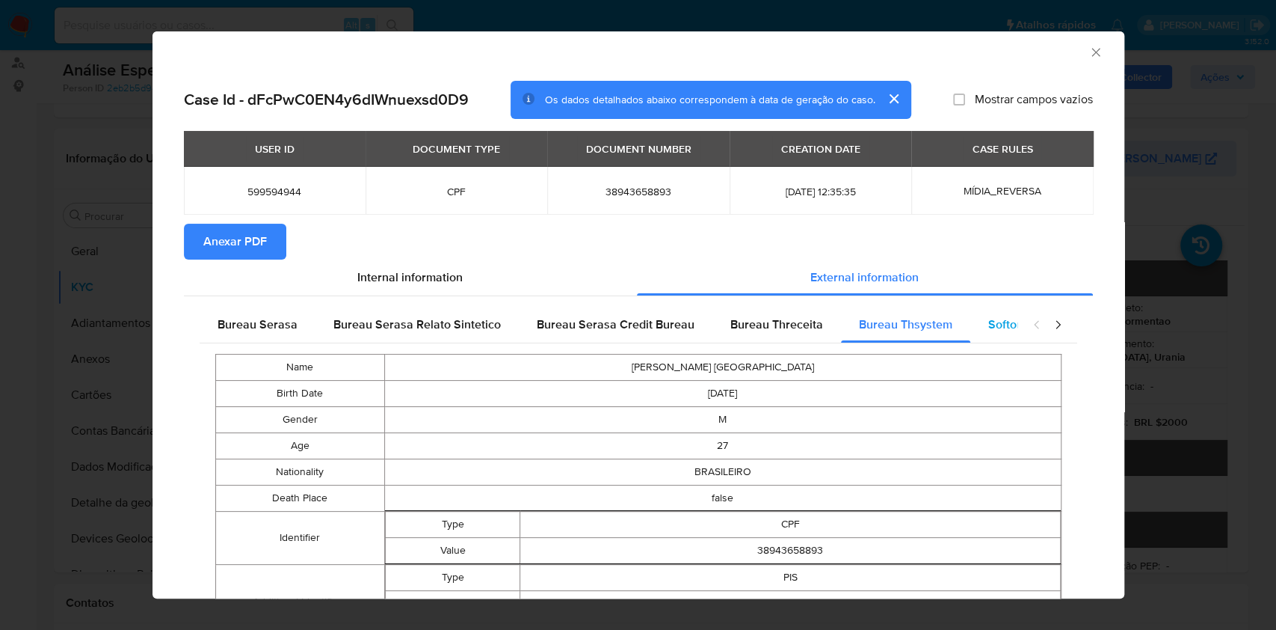
click at [995, 316] on span "Softon" at bounding box center [1005, 324] width 35 height 17
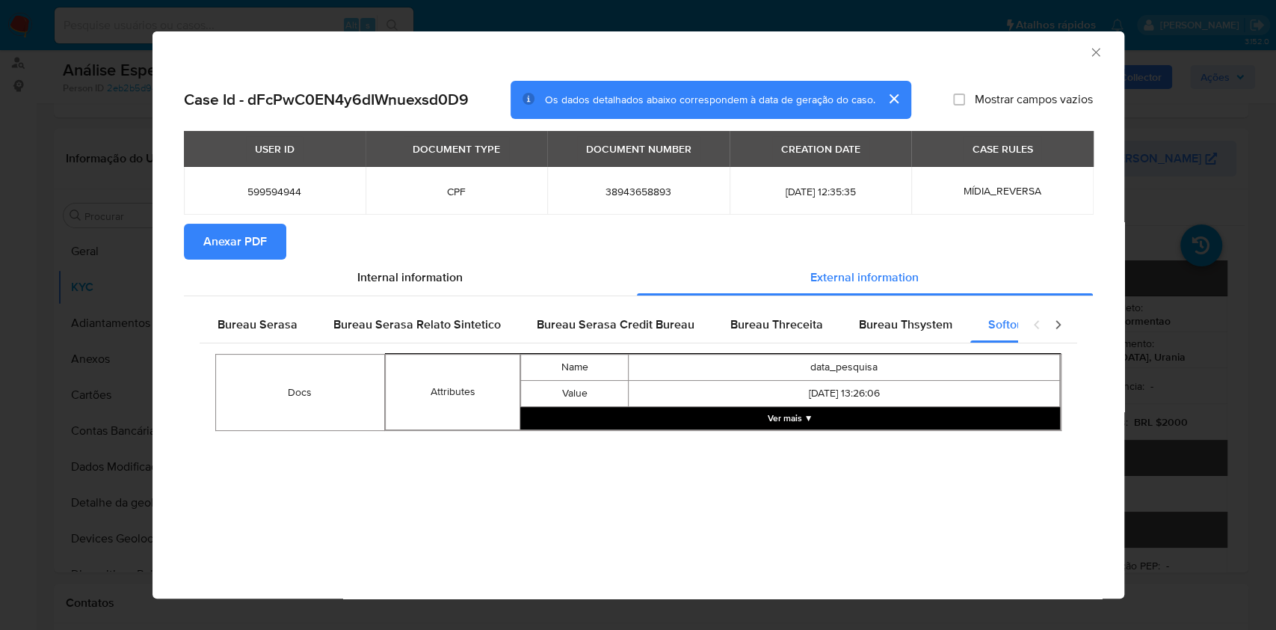
click at [1056, 329] on icon "closure-recommendation-modal" at bounding box center [1057, 324] width 15 height 15
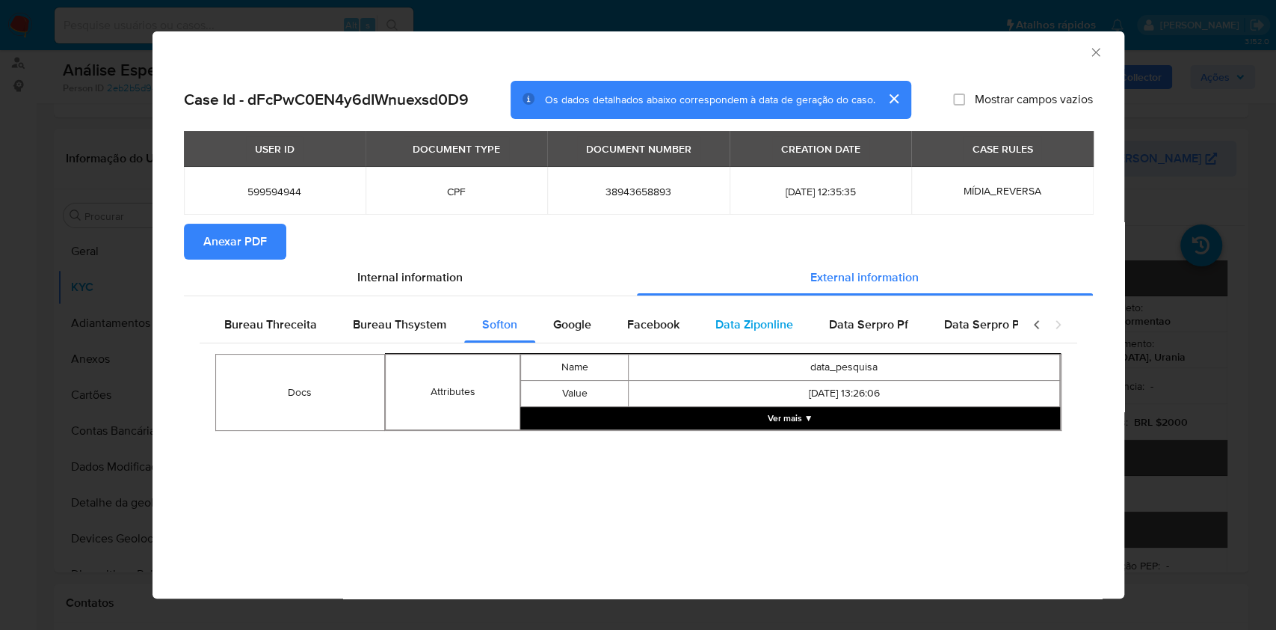
scroll to position [0, 520]
click at [562, 327] on span "Google" at bounding box center [559, 324] width 38 height 17
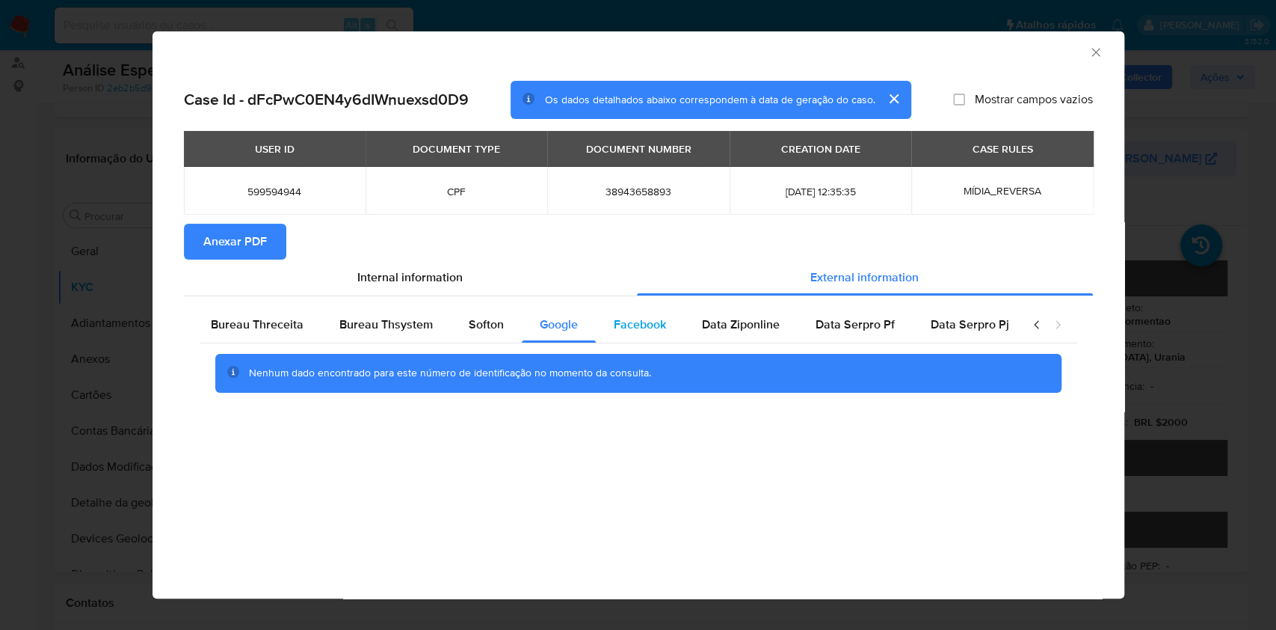
click at [621, 318] on span "Facebook" at bounding box center [640, 324] width 52 height 17
click at [702, 323] on span "Data Ziponline" at bounding box center [741, 324] width 78 height 17
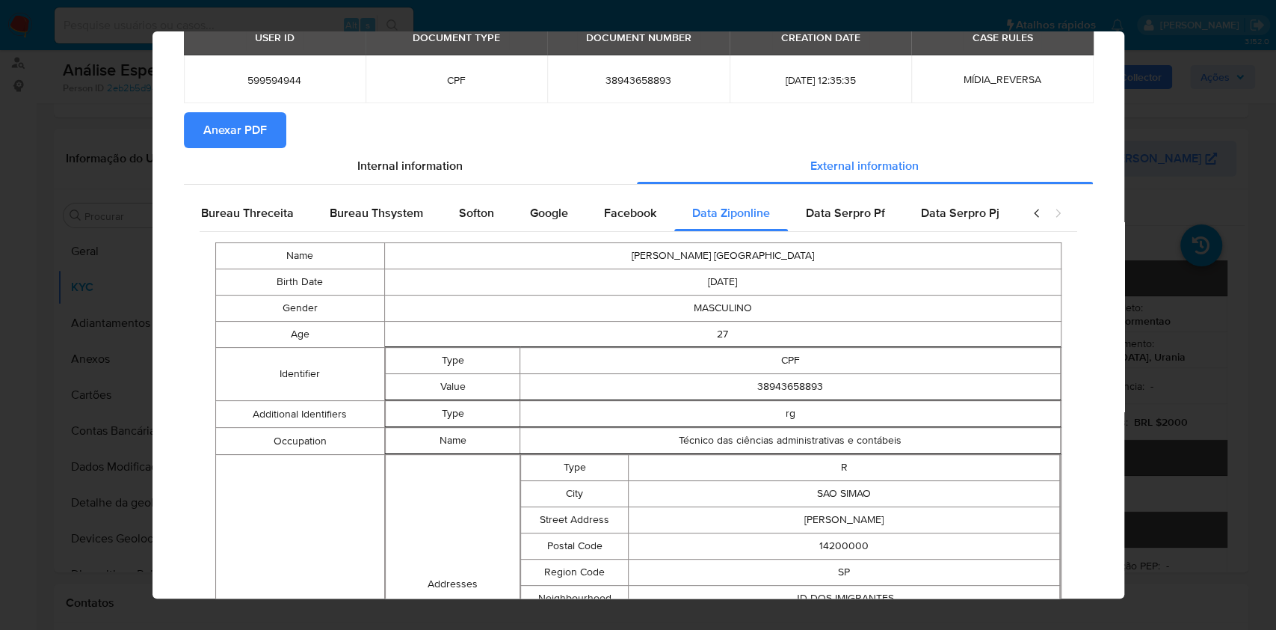
scroll to position [0, 0]
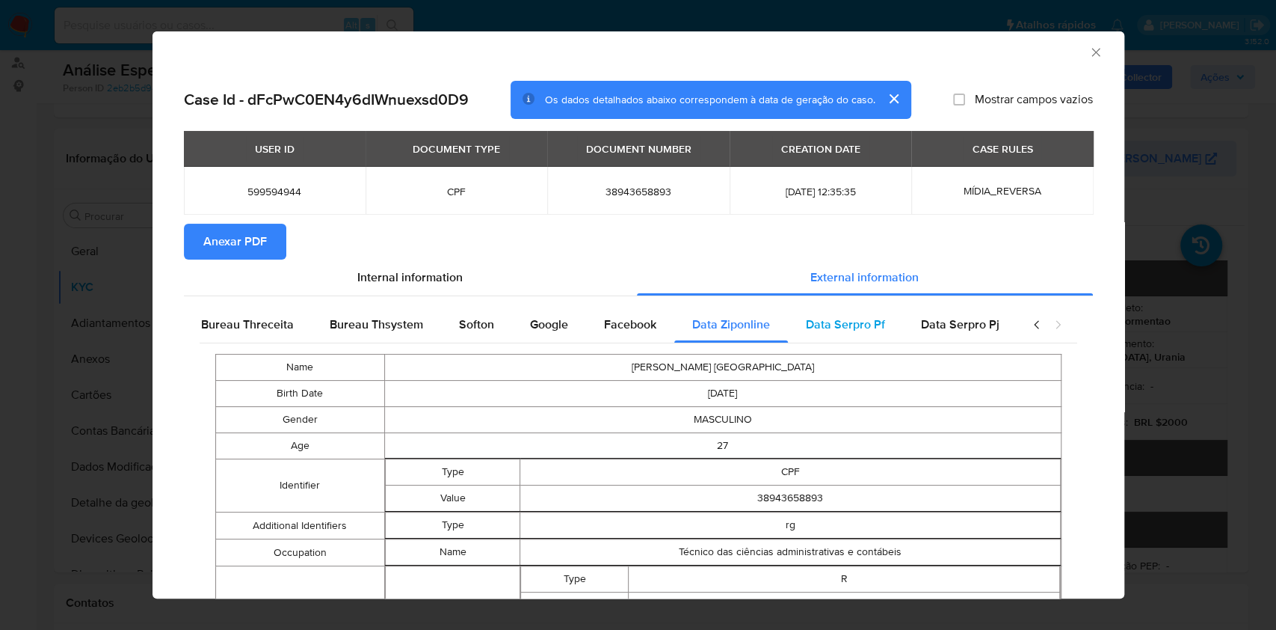
click at [852, 326] on span "Data Serpro Pf" at bounding box center [845, 324] width 79 height 17
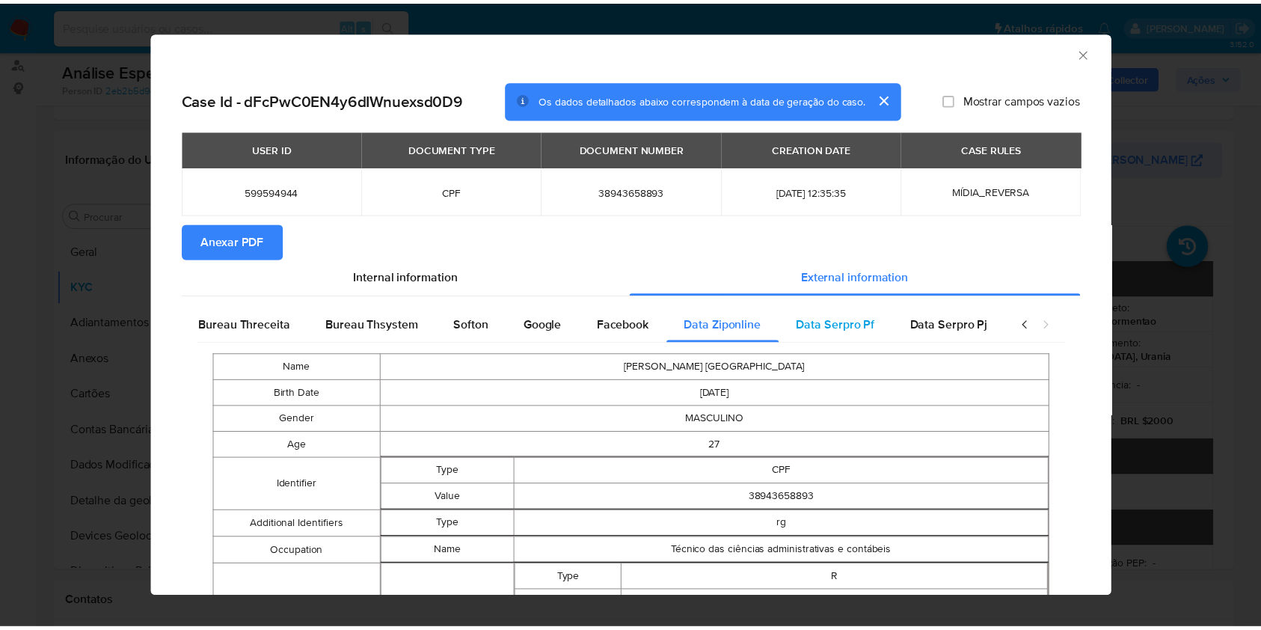
scroll to position [0, 520]
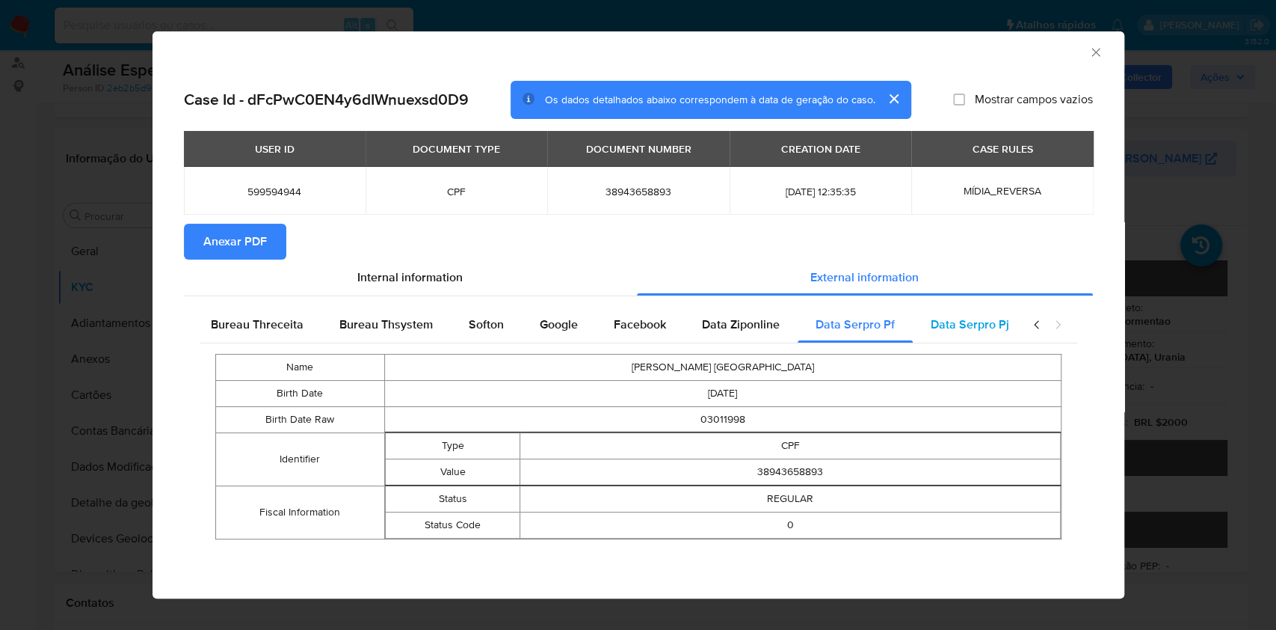
click at [950, 338] on div "Data Serpro Pj" at bounding box center [970, 325] width 114 height 36
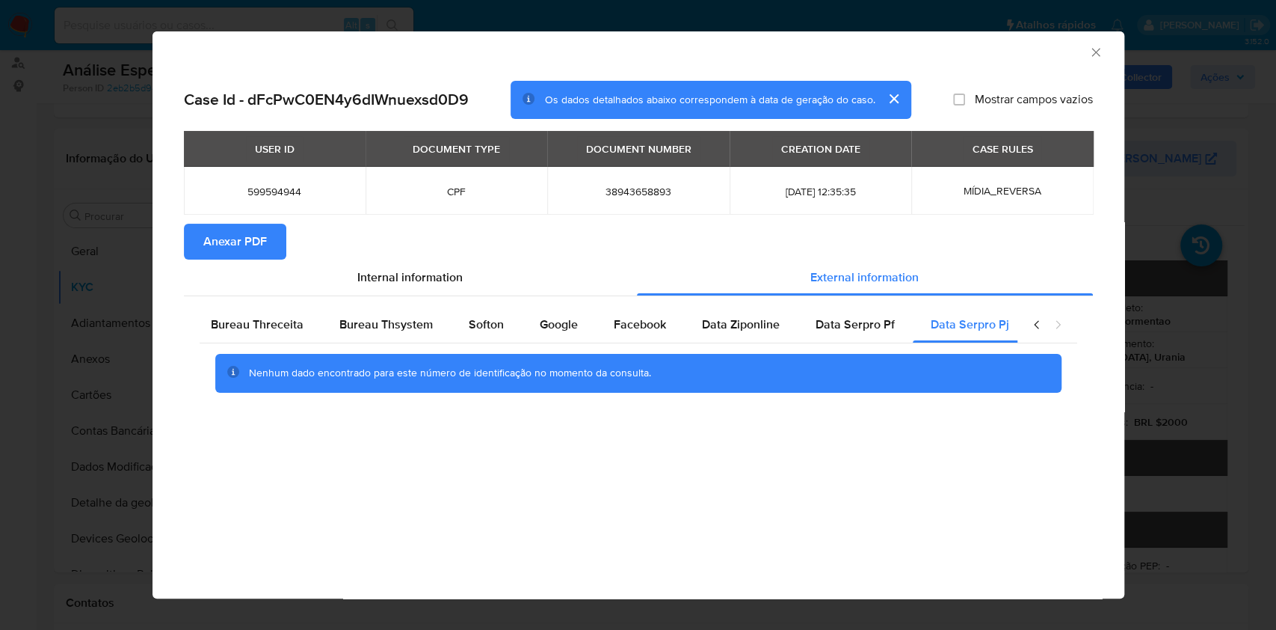
click at [884, 460] on div "AML Data Collector Case Id - dFcPwC0EN4y6dIWnuexsd0D9 Os dados detalhados abaix…" at bounding box center [639, 314] width 972 height 567
click at [1090, 49] on icon "Fechar a janela" at bounding box center [1096, 52] width 15 height 15
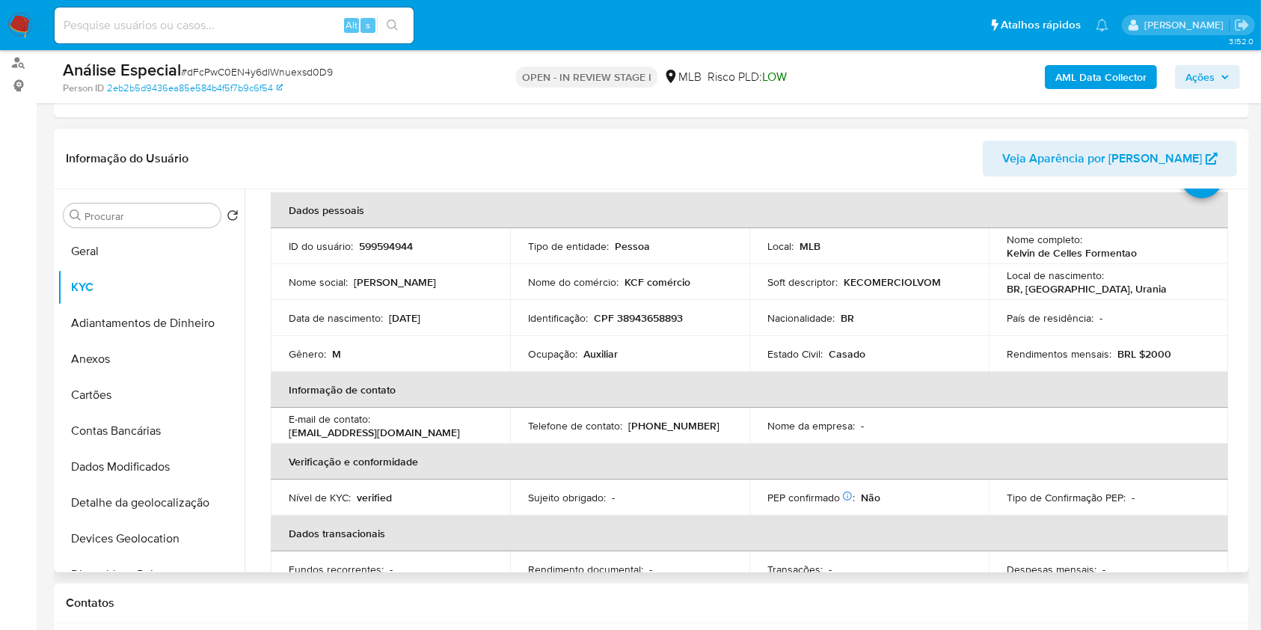
scroll to position [99, 0]
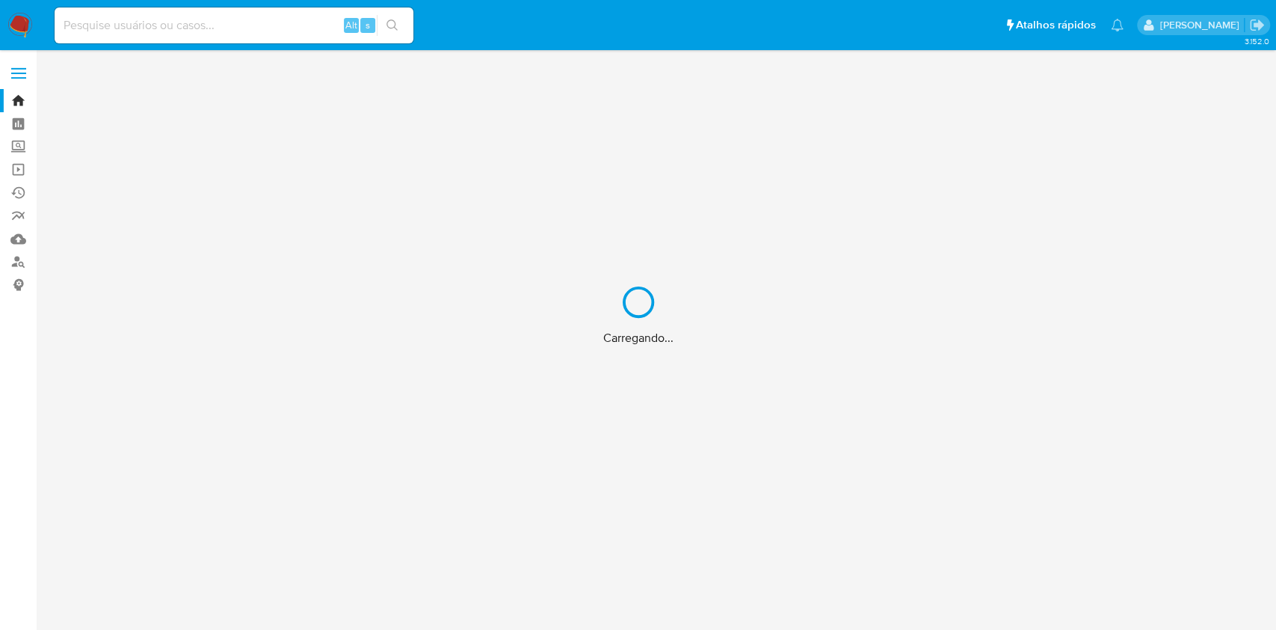
click at [843, 252] on div "Carregando..." at bounding box center [638, 315] width 1276 height 630
click at [841, 247] on div "Carregando..." at bounding box center [638, 315] width 1276 height 630
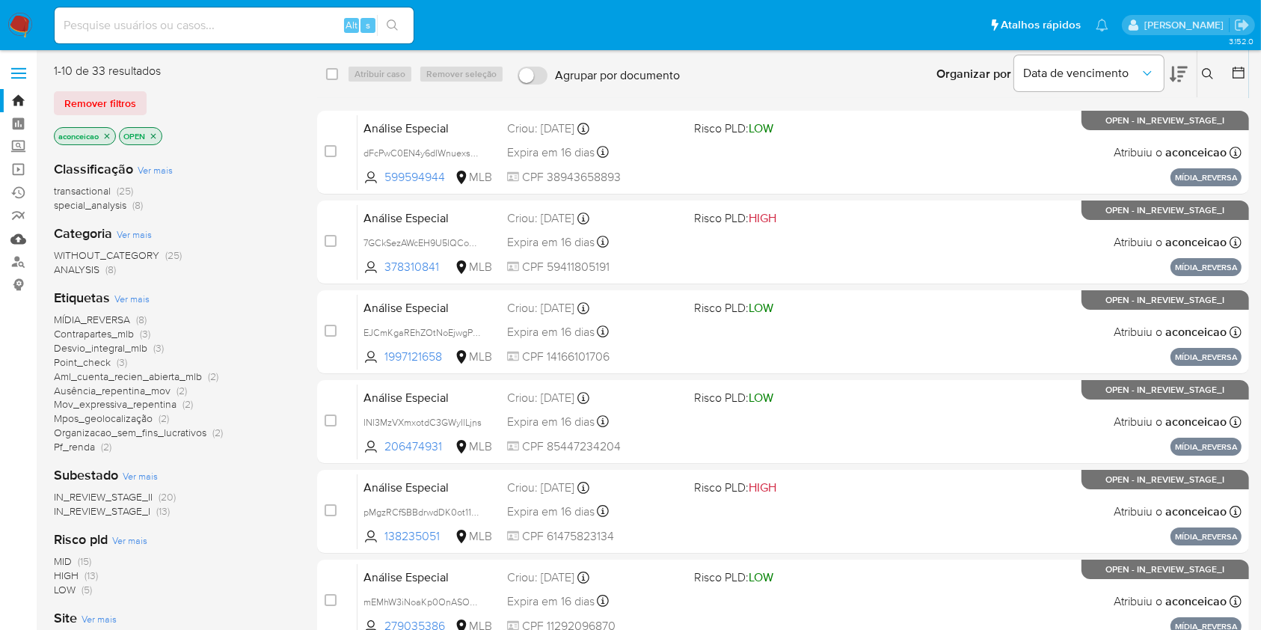
click at [18, 239] on link "Mulan" at bounding box center [89, 238] width 178 height 23
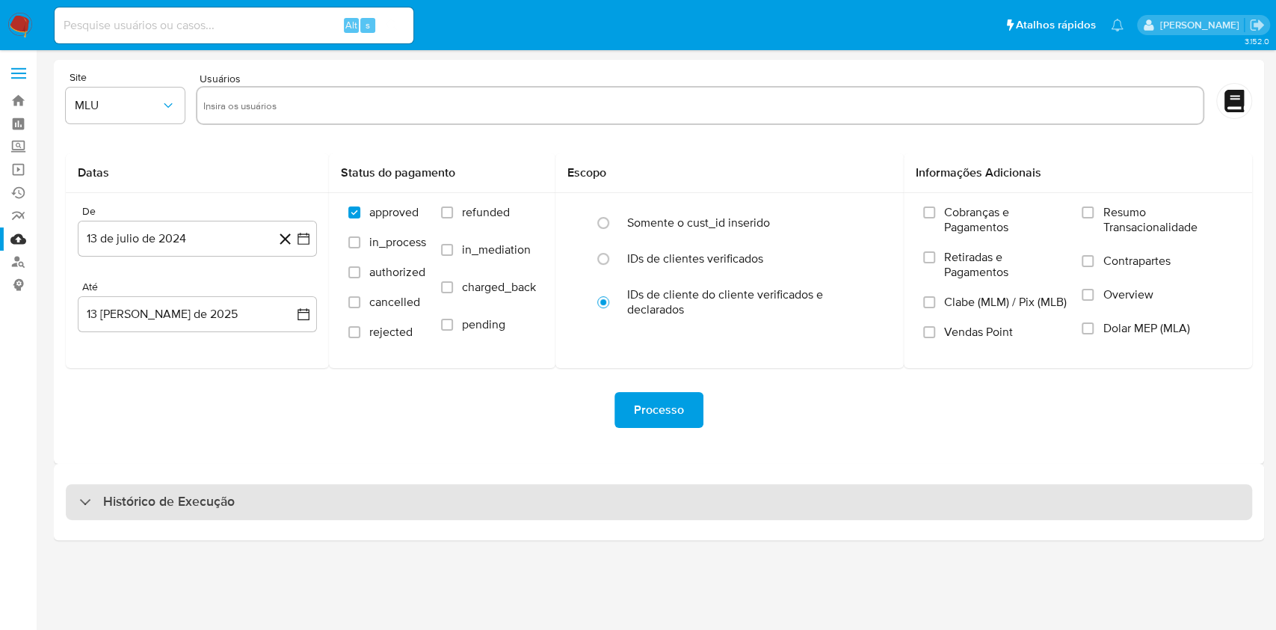
click at [650, 502] on div "Histórico de Execução" at bounding box center [659, 502] width 1187 height 36
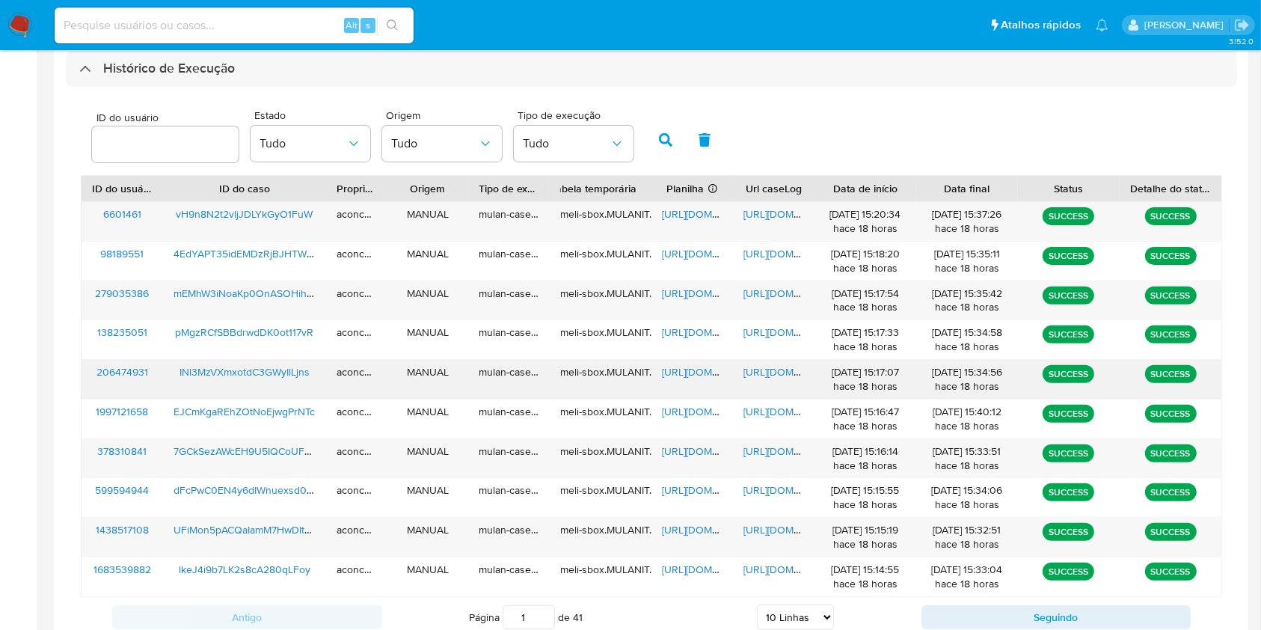
scroll to position [443, 0]
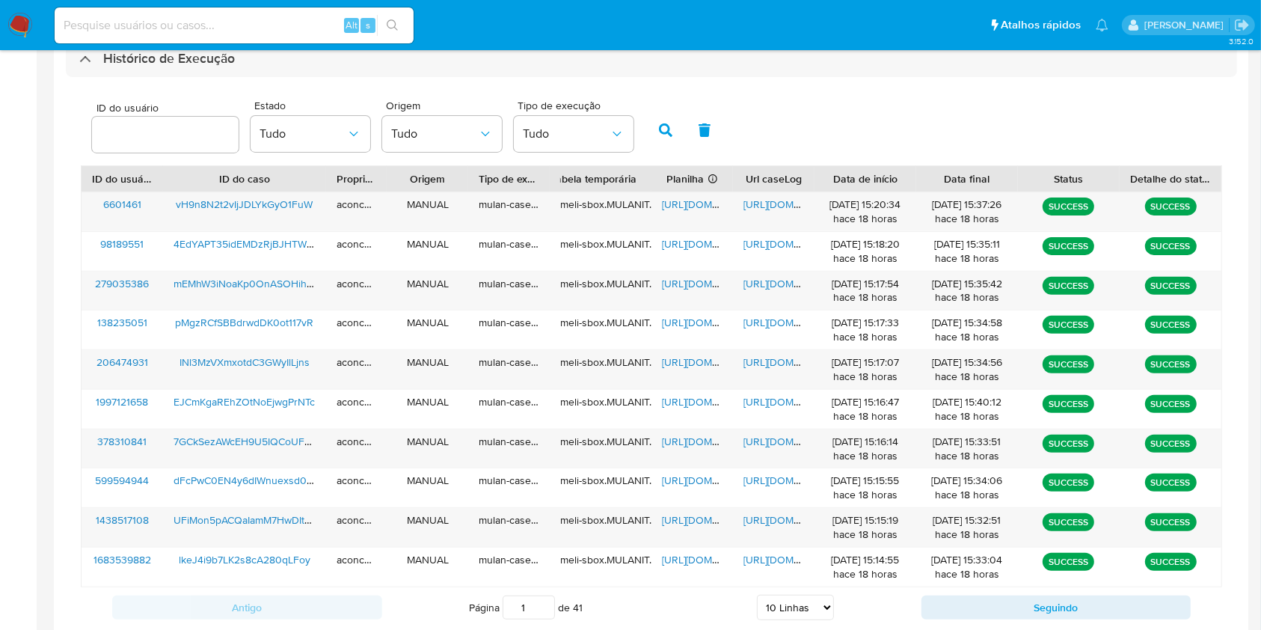
click at [807, 607] on select "5 Linhas 10 Linhas 20 Linhas 25 Linhas 50 Linhas 100 Linhas" at bounding box center [795, 606] width 77 height 25
select select "20"
click at [757, 594] on select "5 Linhas 10 Linhas 20 Linhas 25 Linhas 50 Linhas 100 Linhas" at bounding box center [795, 606] width 77 height 25
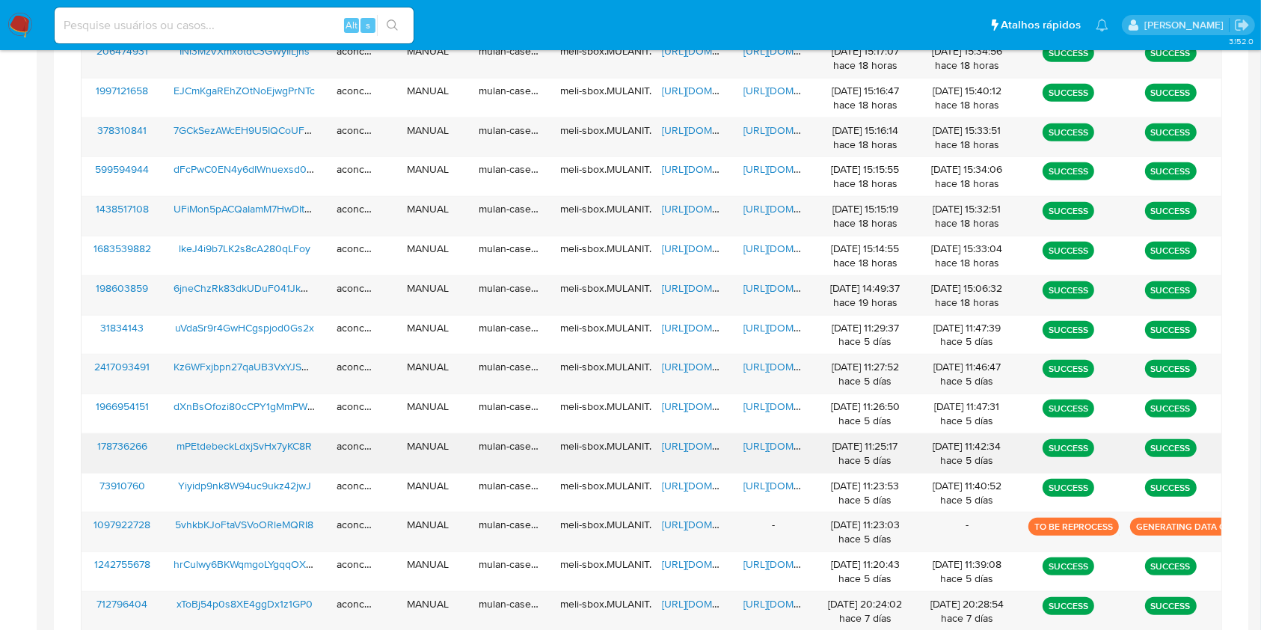
scroll to position [778, 0]
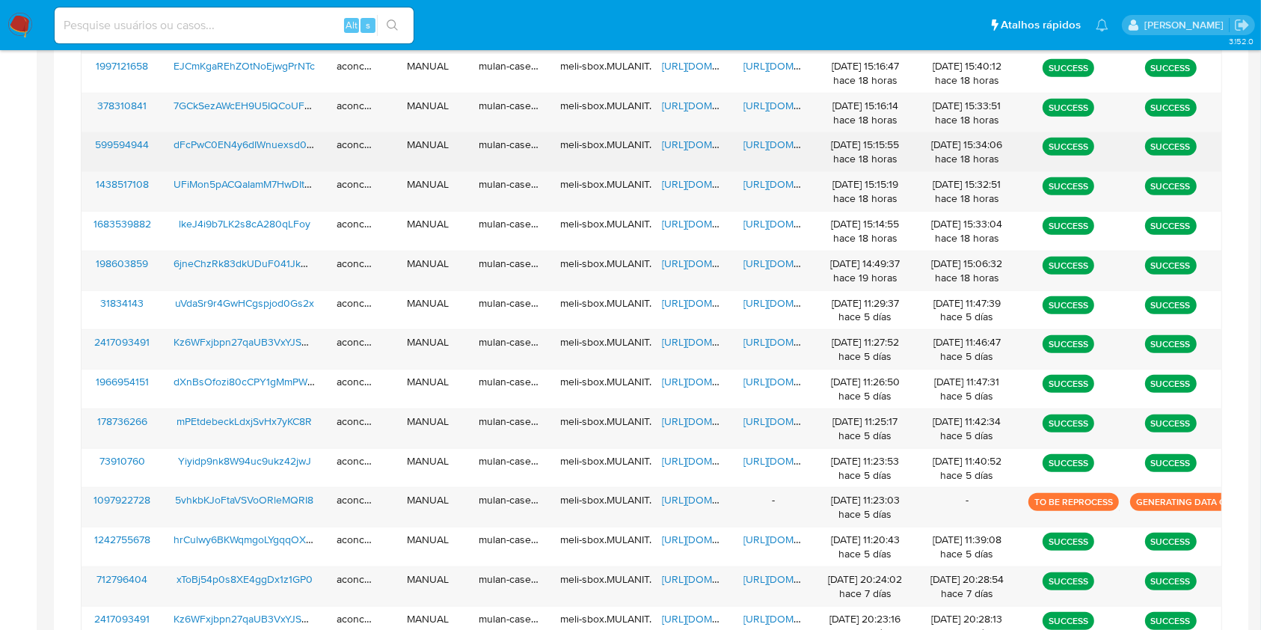
click at [694, 148] on span "https://docs.google.com/spreadsheets/d/1lnWxPMOtUufcTUF__nYpmRFv_BcZQvtTXjg16CL…" at bounding box center [713, 144] width 103 height 15
click at [760, 144] on span "https://docs.google.com/document/d/178Qd-ReK1Y-4MaShoRah5RiepJ-gW8dL2in7zBjCTHE…" at bounding box center [794, 144] width 103 height 15
